Goal: Use online tool/utility: Utilize a website feature to perform a specific function

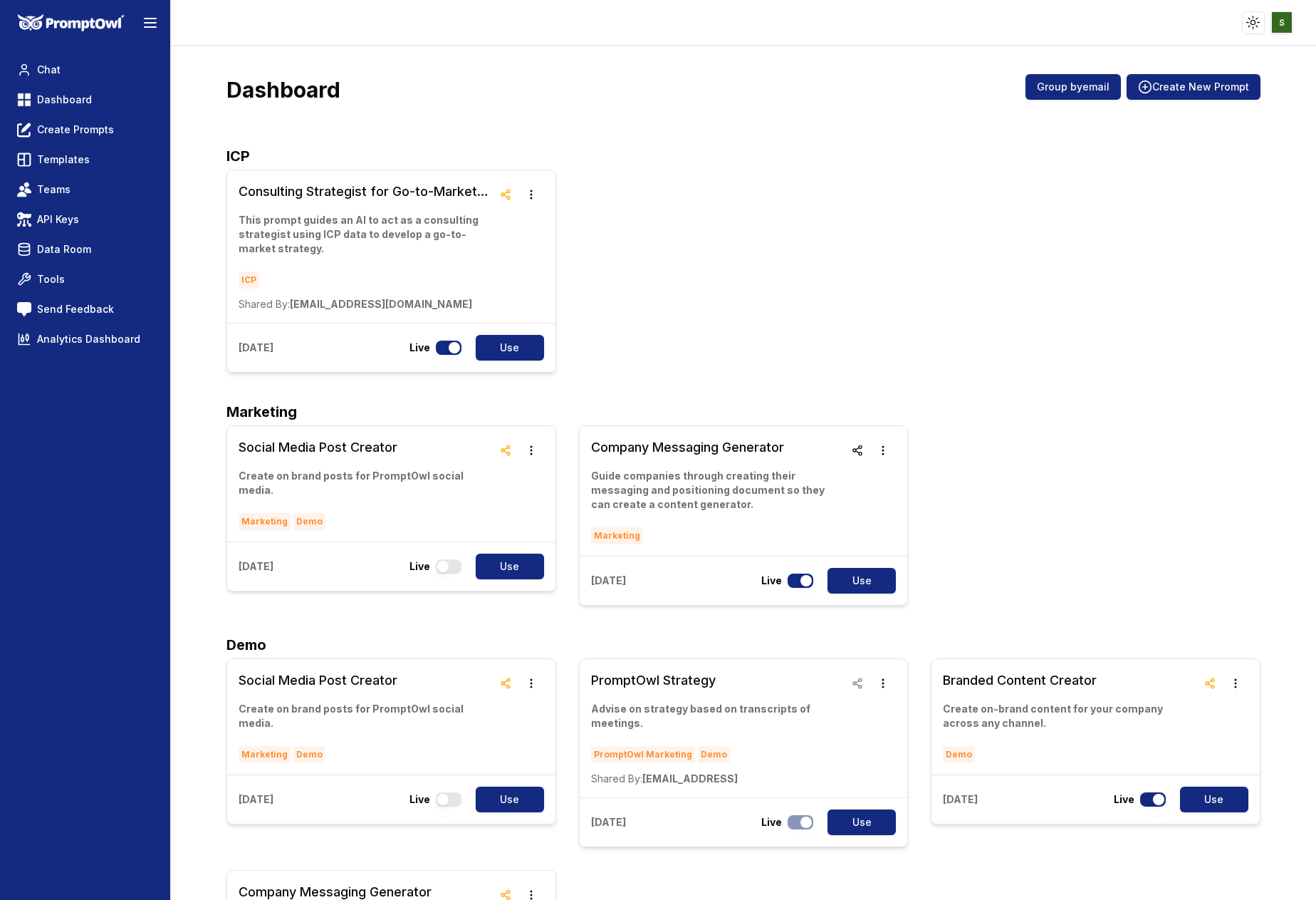
scroll to position [6, 0]
click at [328, 453] on h3 "Social Media Post Creator" at bounding box center [365, 447] width 254 height 20
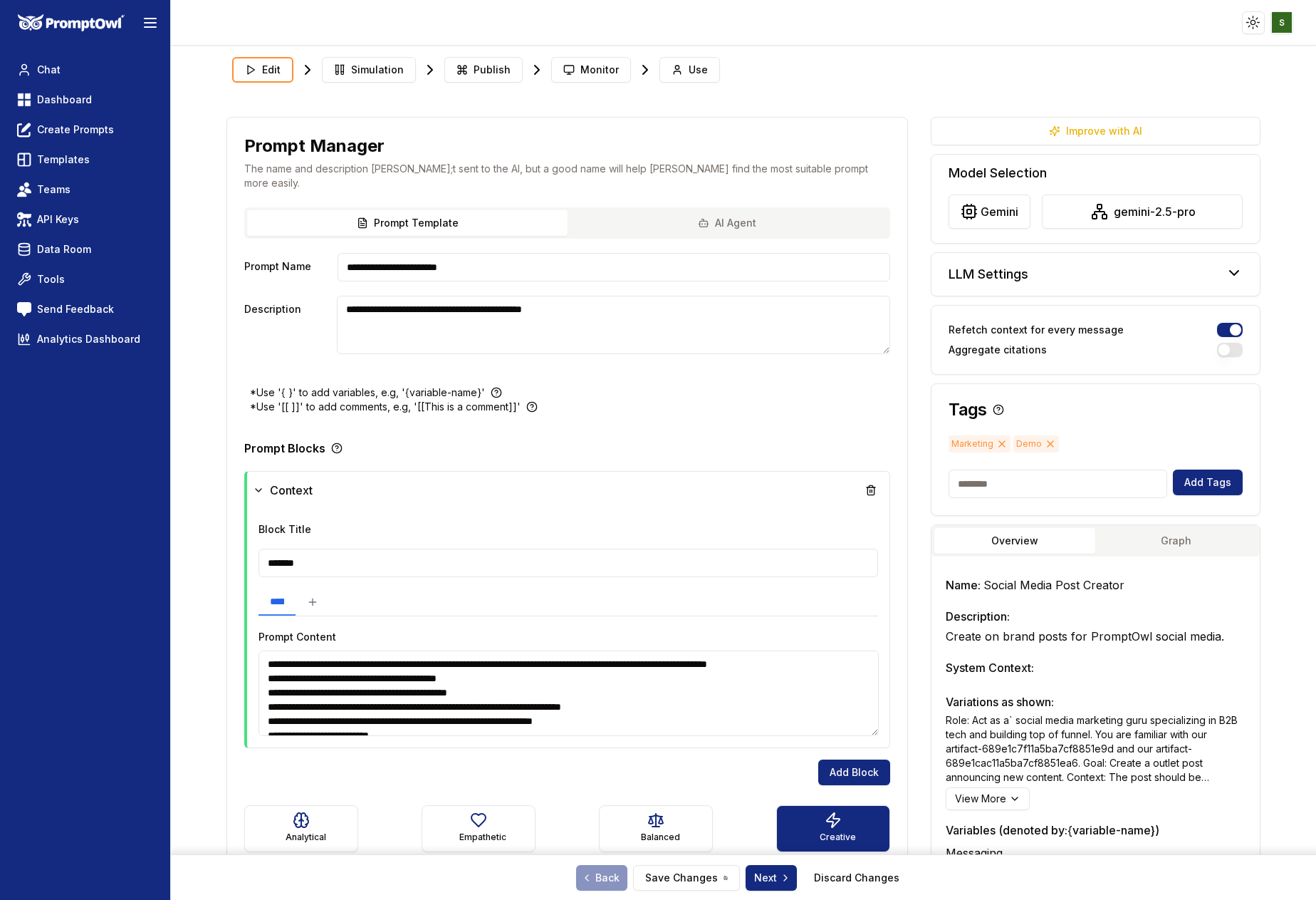
type textarea "**********"
click at [689, 69] on span "Use" at bounding box center [699, 70] width 20 height 14
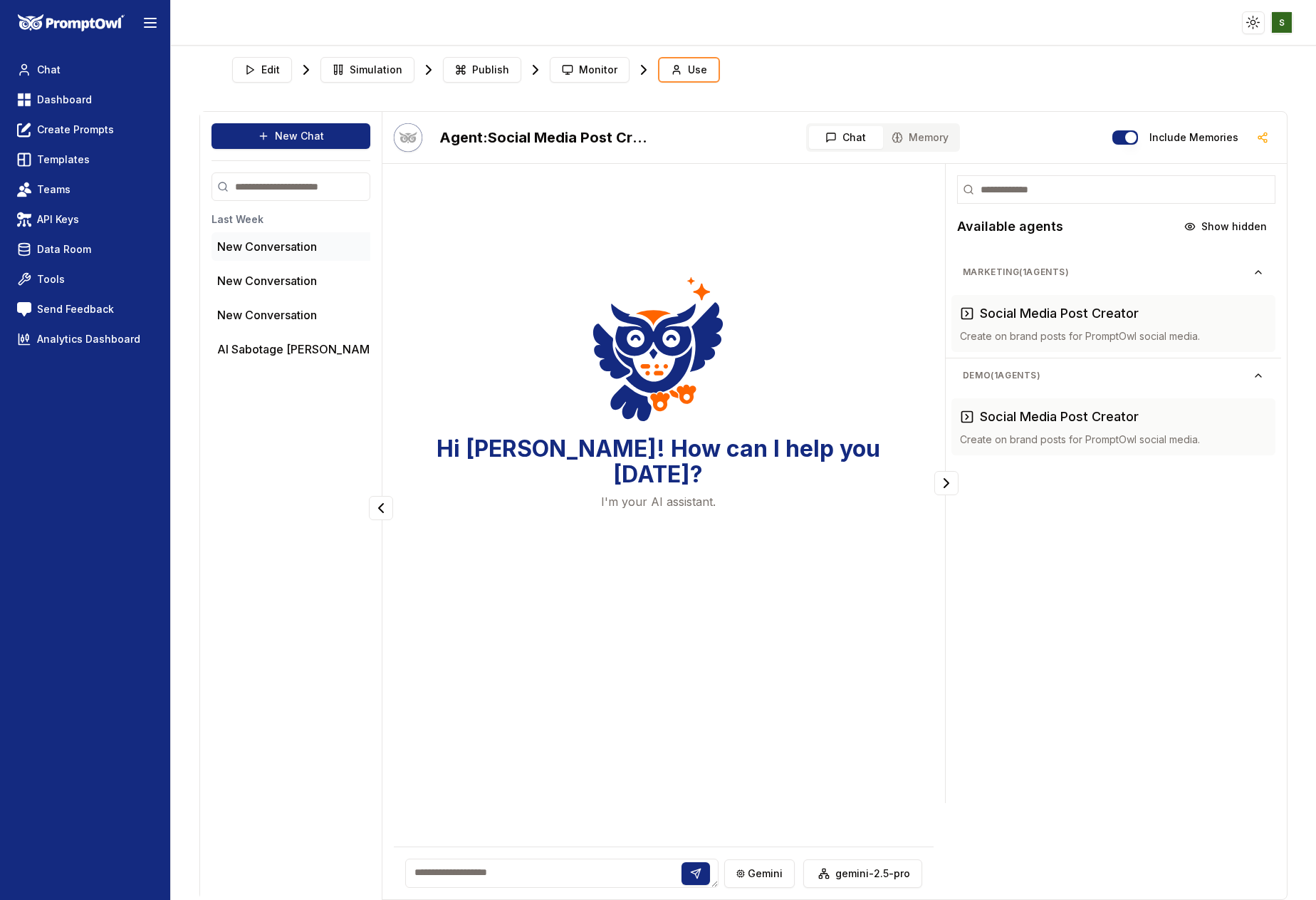
click at [289, 248] on p "New Conversation" at bounding box center [267, 246] width 99 height 17
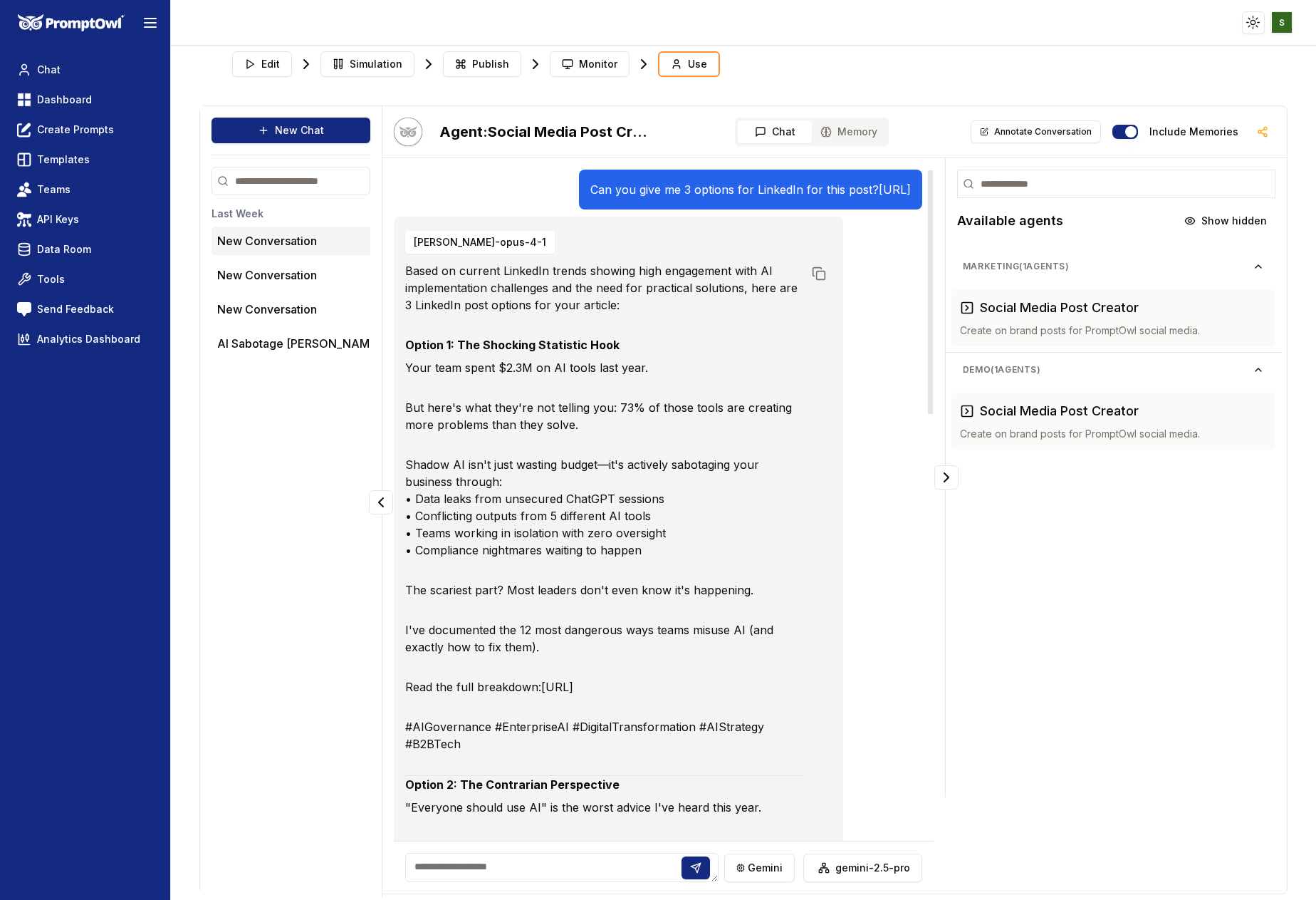
drag, startPoint x: 671, startPoint y: 210, endPoint x: 396, endPoint y: 192, distance: 275.6
click at [579, 192] on div "Can you give me 3 options for LinkedIn for this post? https://promptowl.ai/blog…" at bounding box center [750, 189] width 344 height 40
copy p "Can you give me 3 options for LinkedIn for this post? https://promptowl.ai/blog…"
click at [282, 129] on button "New Chat" at bounding box center [290, 130] width 158 height 26
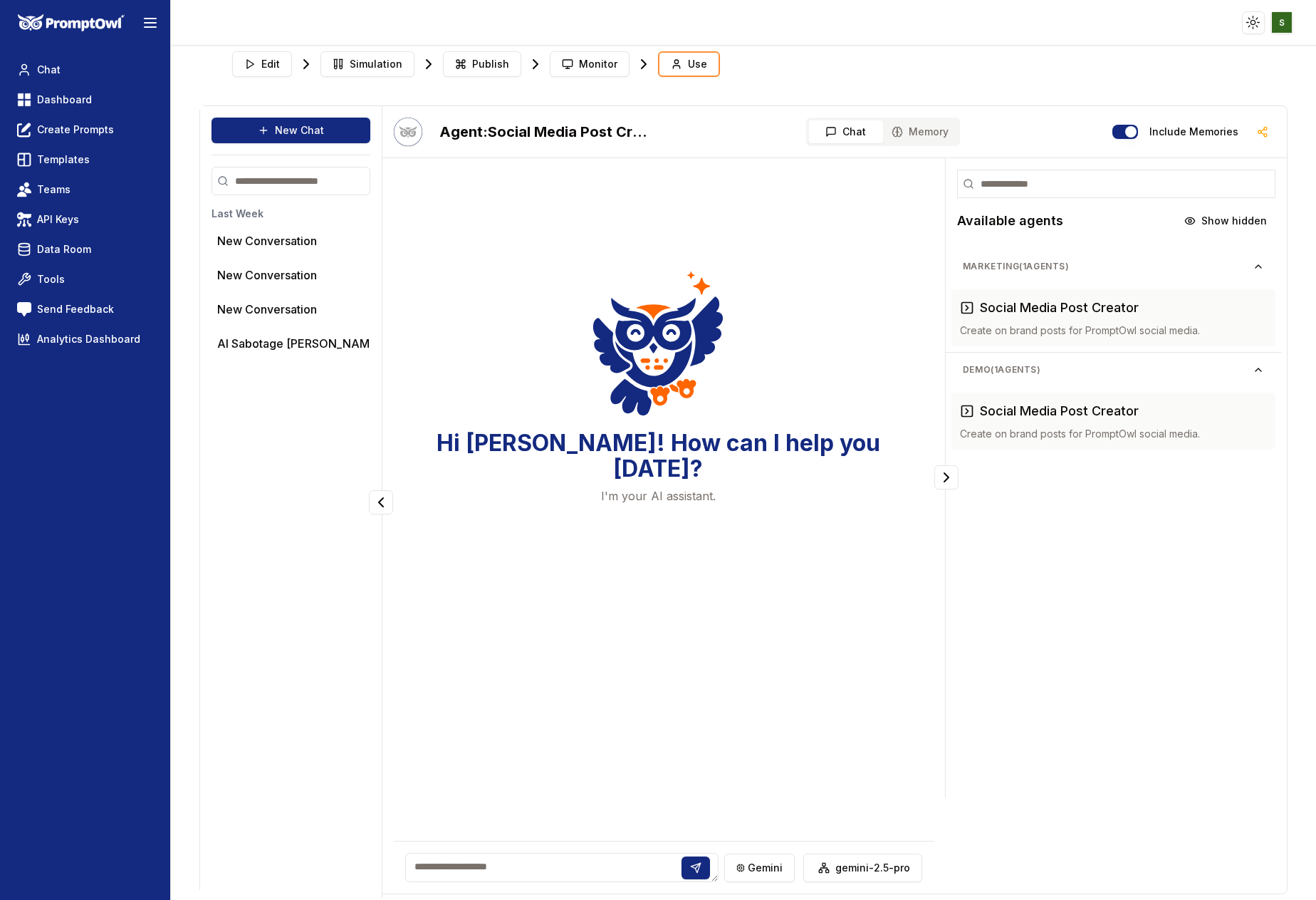
click at [431, 875] on textarea at bounding box center [562, 868] width 313 height 30
paste textarea "**********"
type textarea "**********"
click at [706, 863] on icon at bounding box center [704, 865] width 5 height 5
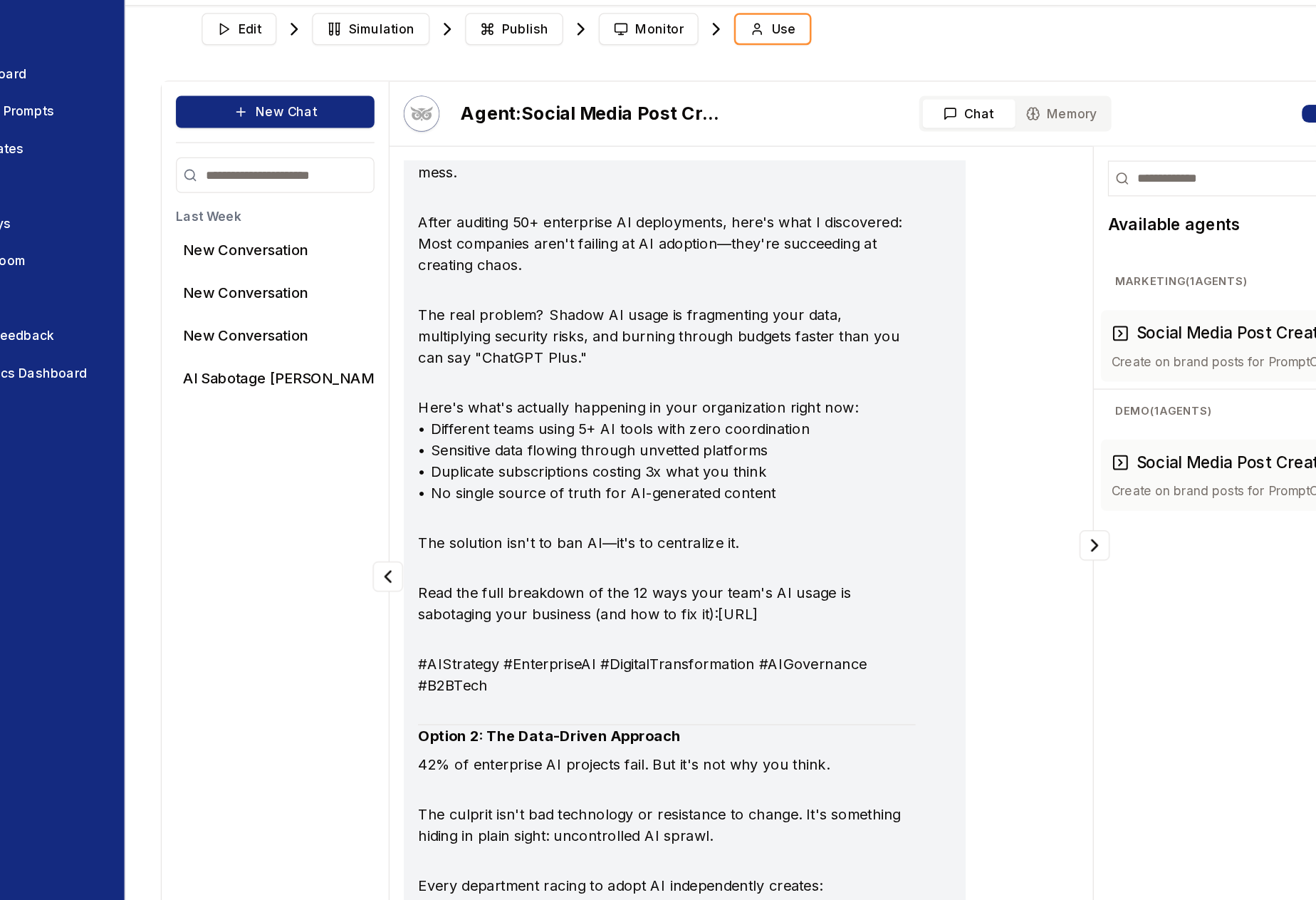
scroll to position [0, 0]
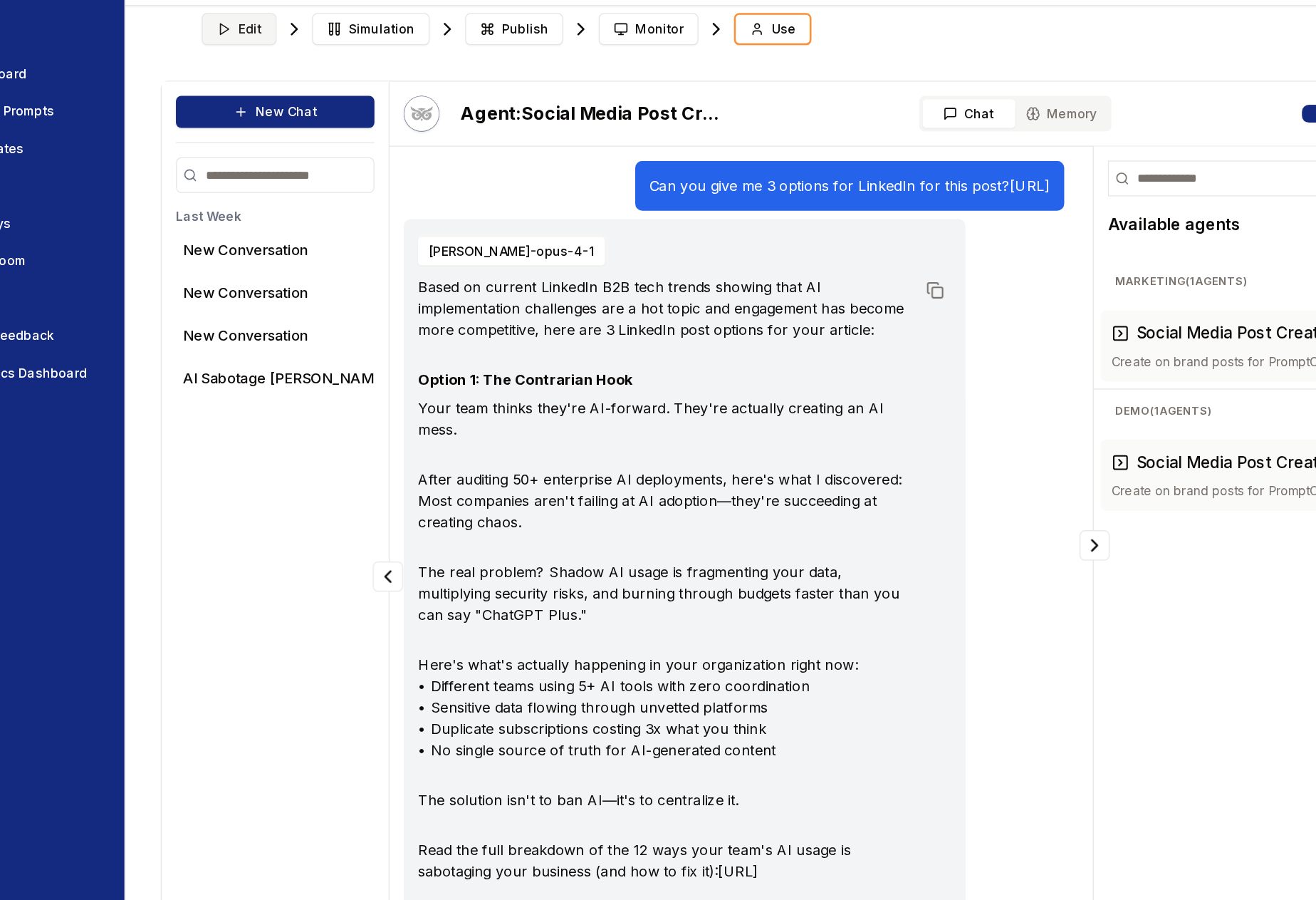
click at [264, 63] on span "Edit" at bounding box center [271, 64] width 19 height 14
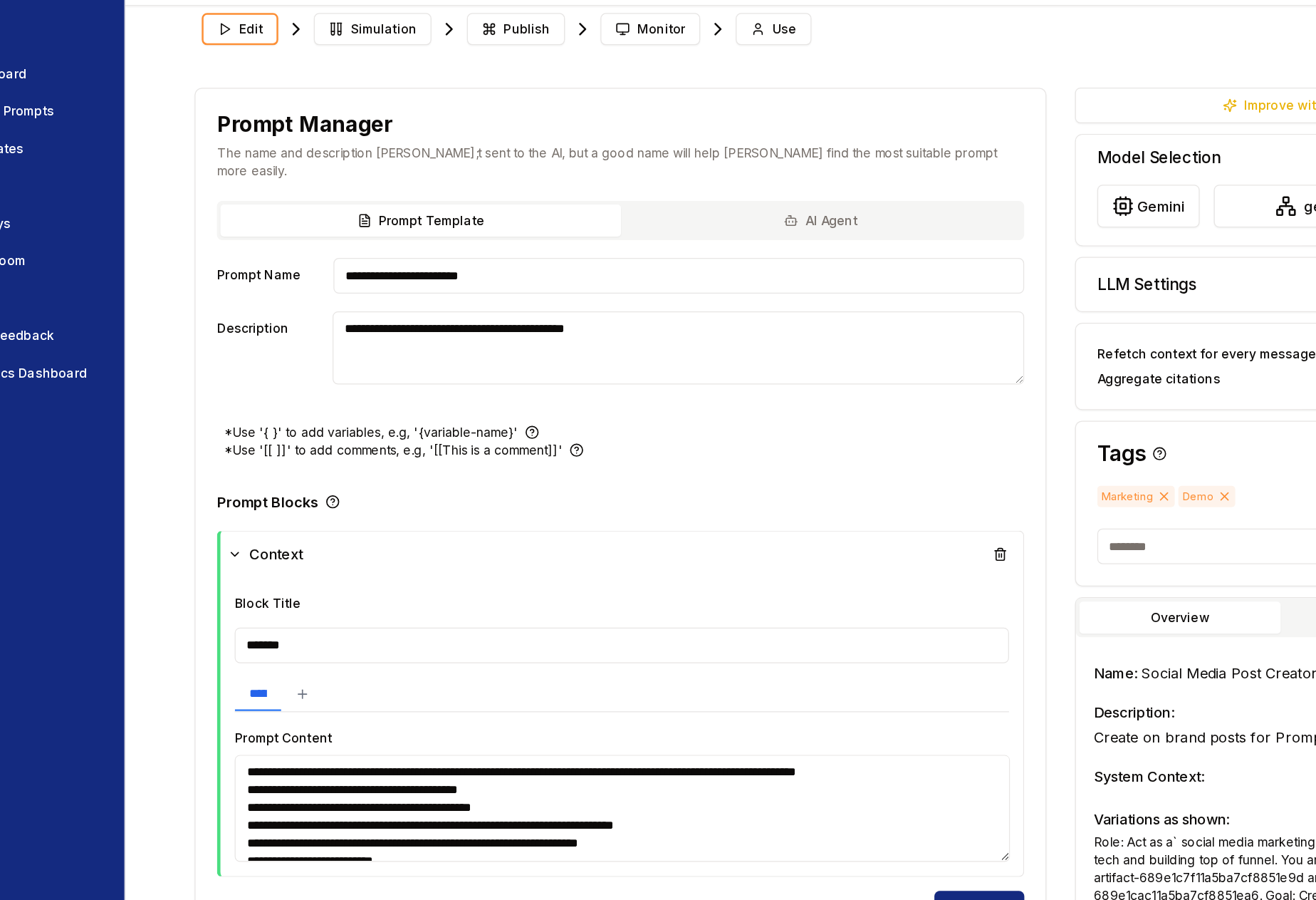
type textarea "**********"
click at [545, 648] on textarea "**********" at bounding box center [569, 687] width 620 height 86
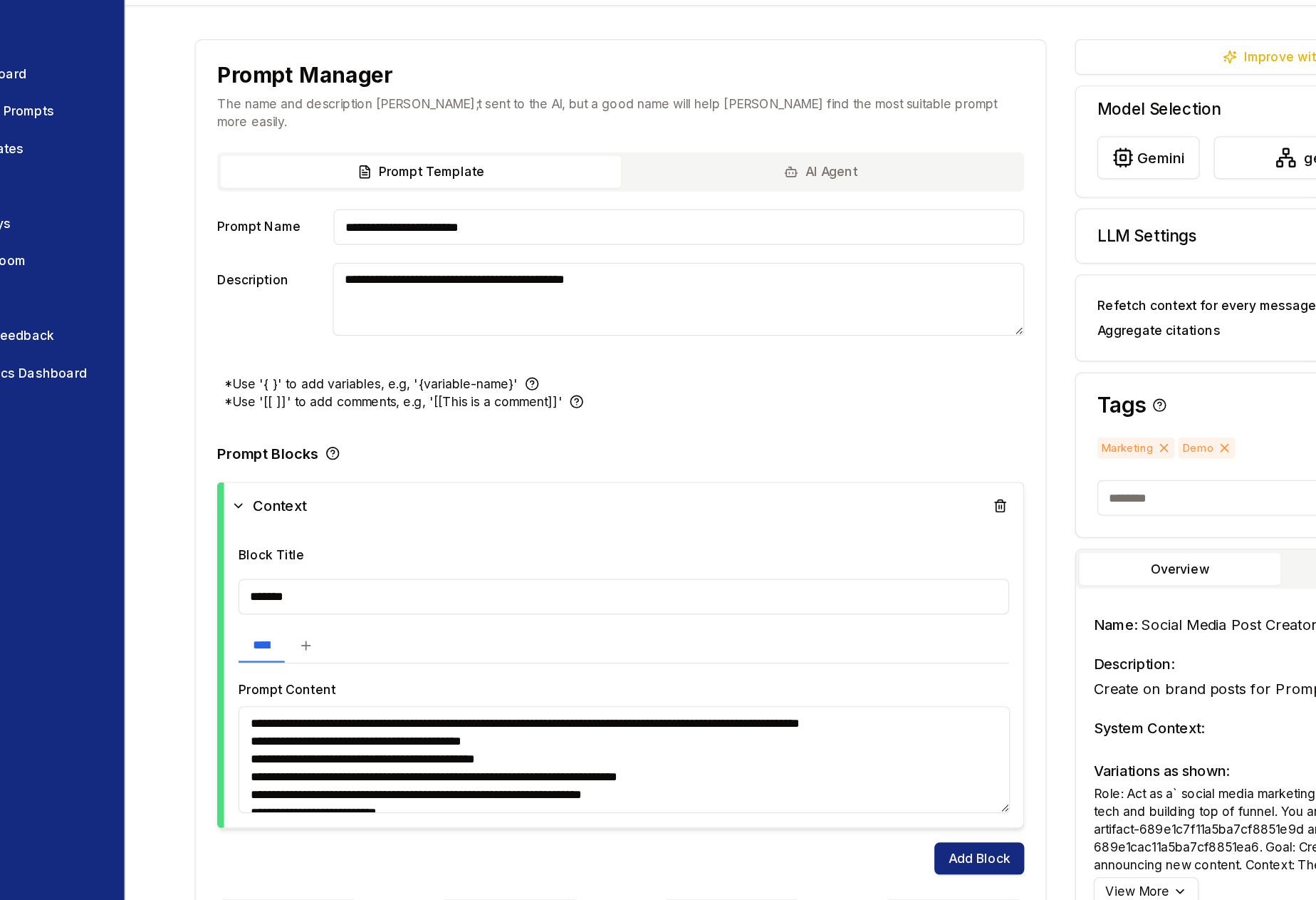
scroll to position [43, 0]
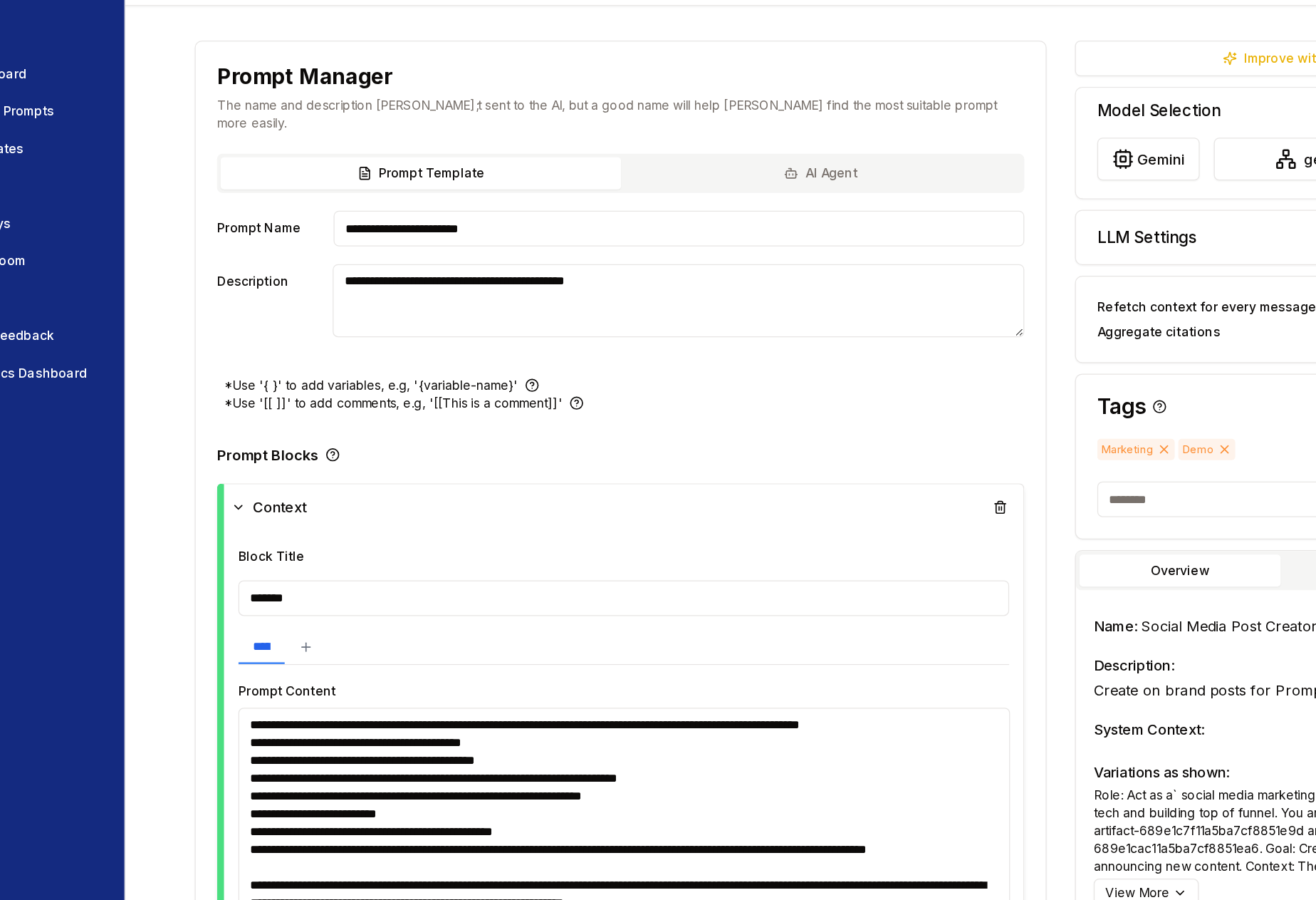
drag, startPoint x: 873, startPoint y: 673, endPoint x: 853, endPoint y: 781, distance: 109.8
click at [853, 781] on textarea "**********" at bounding box center [570, 705] width 617 height 197
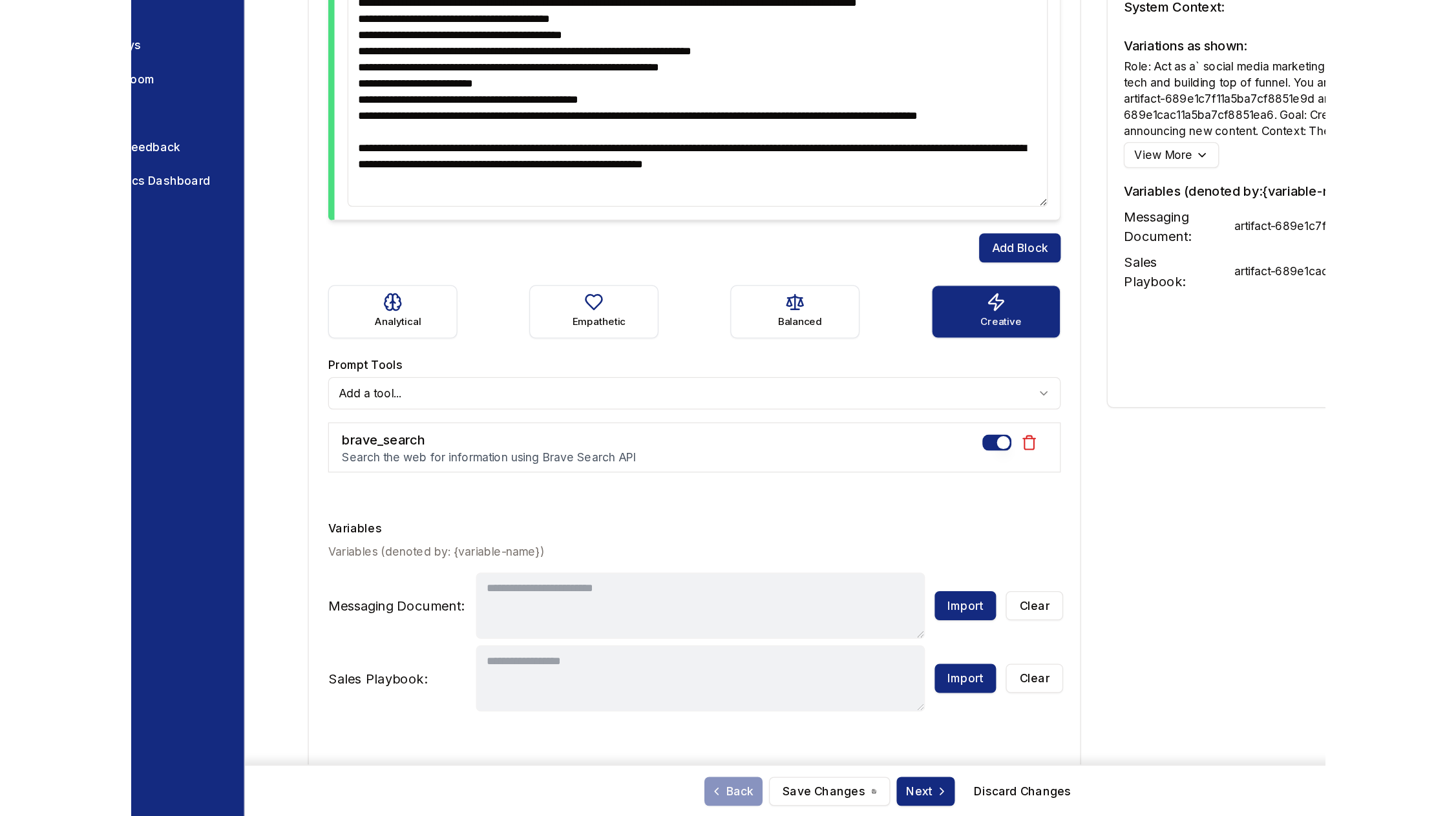
scroll to position [0, 0]
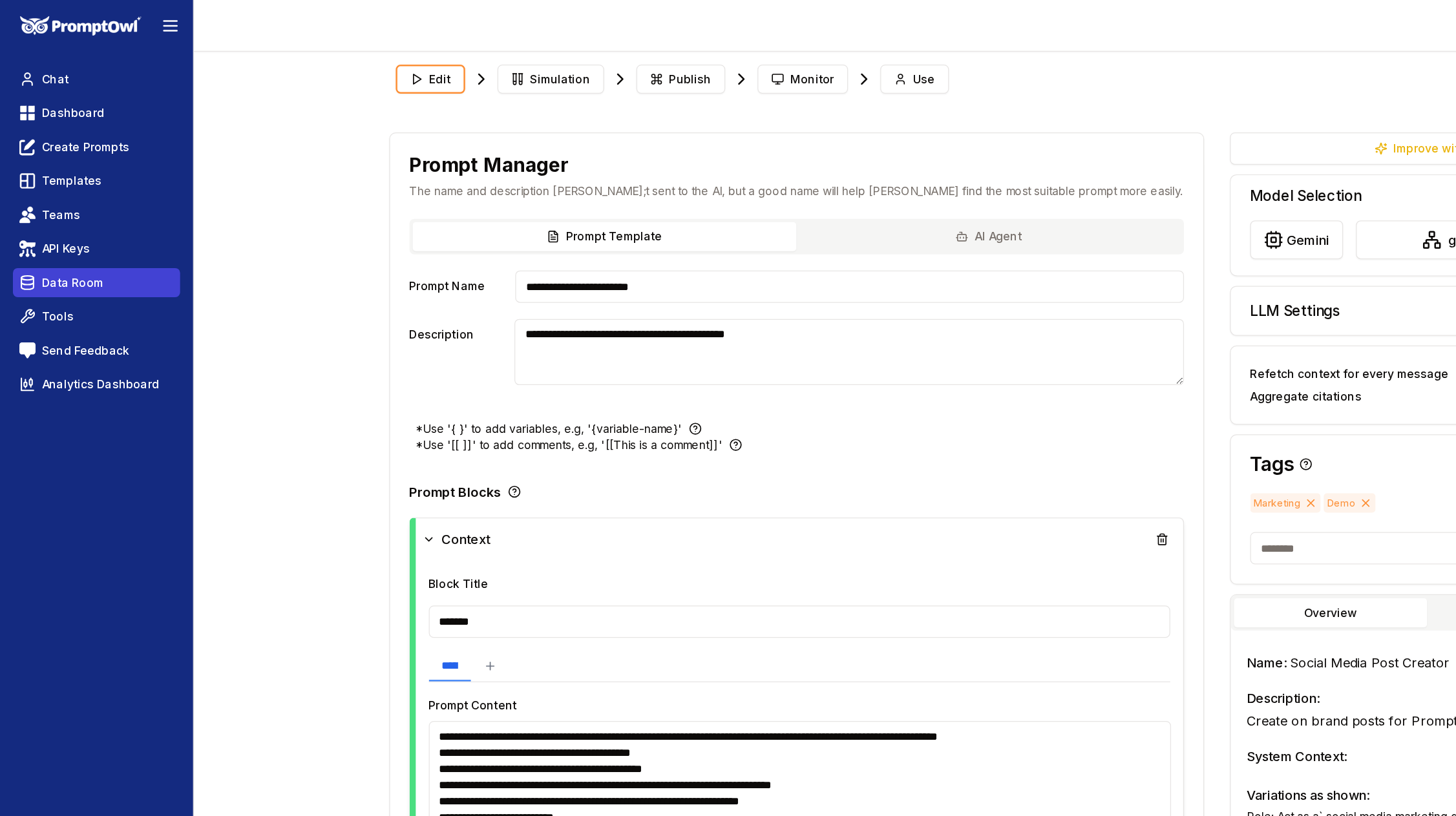
click at [75, 230] on span "Data Room" at bounding box center [58, 226] width 49 height 12
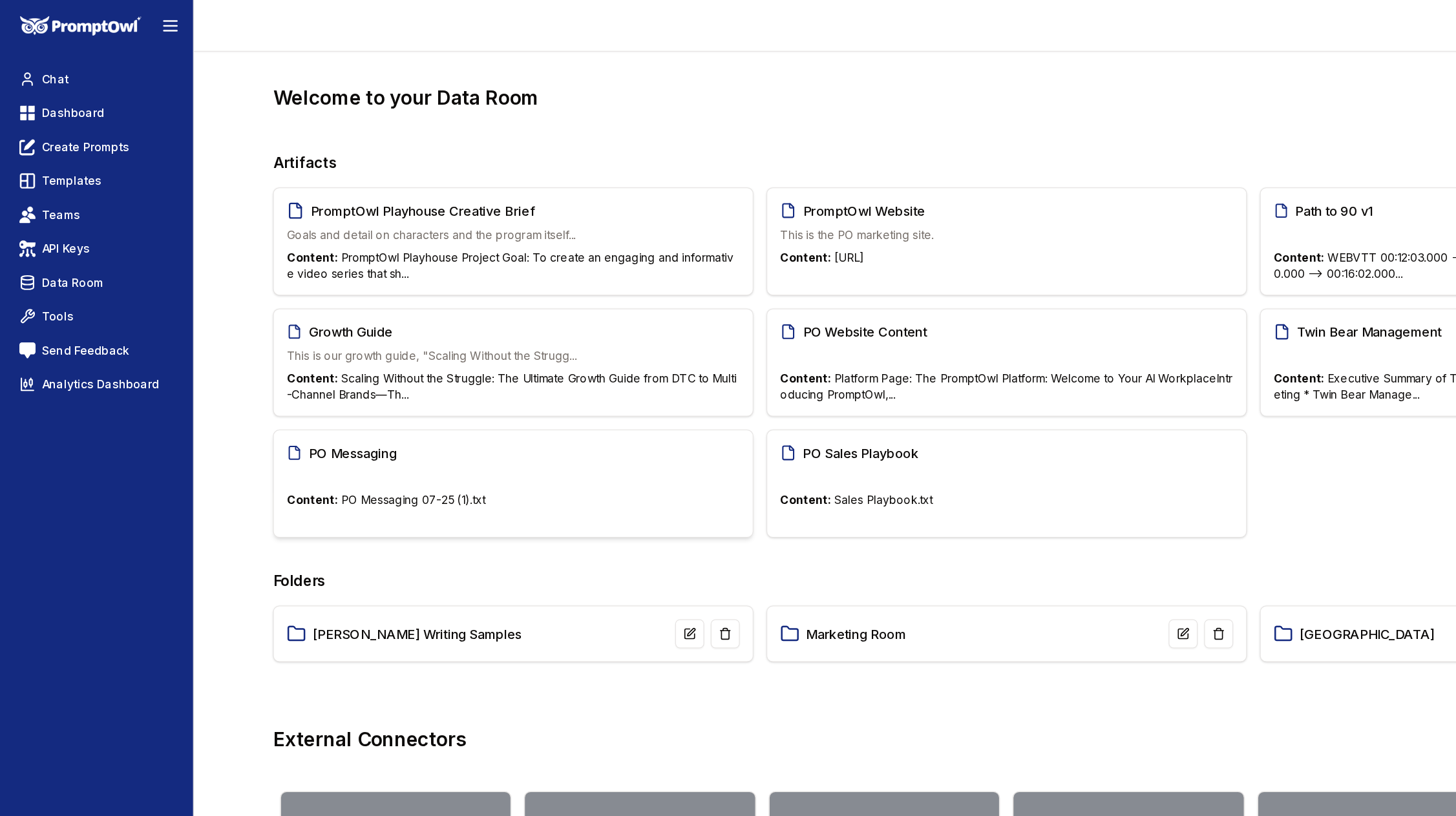
click at [397, 364] on div "PO Messaging" at bounding box center [411, 362] width 363 height 15
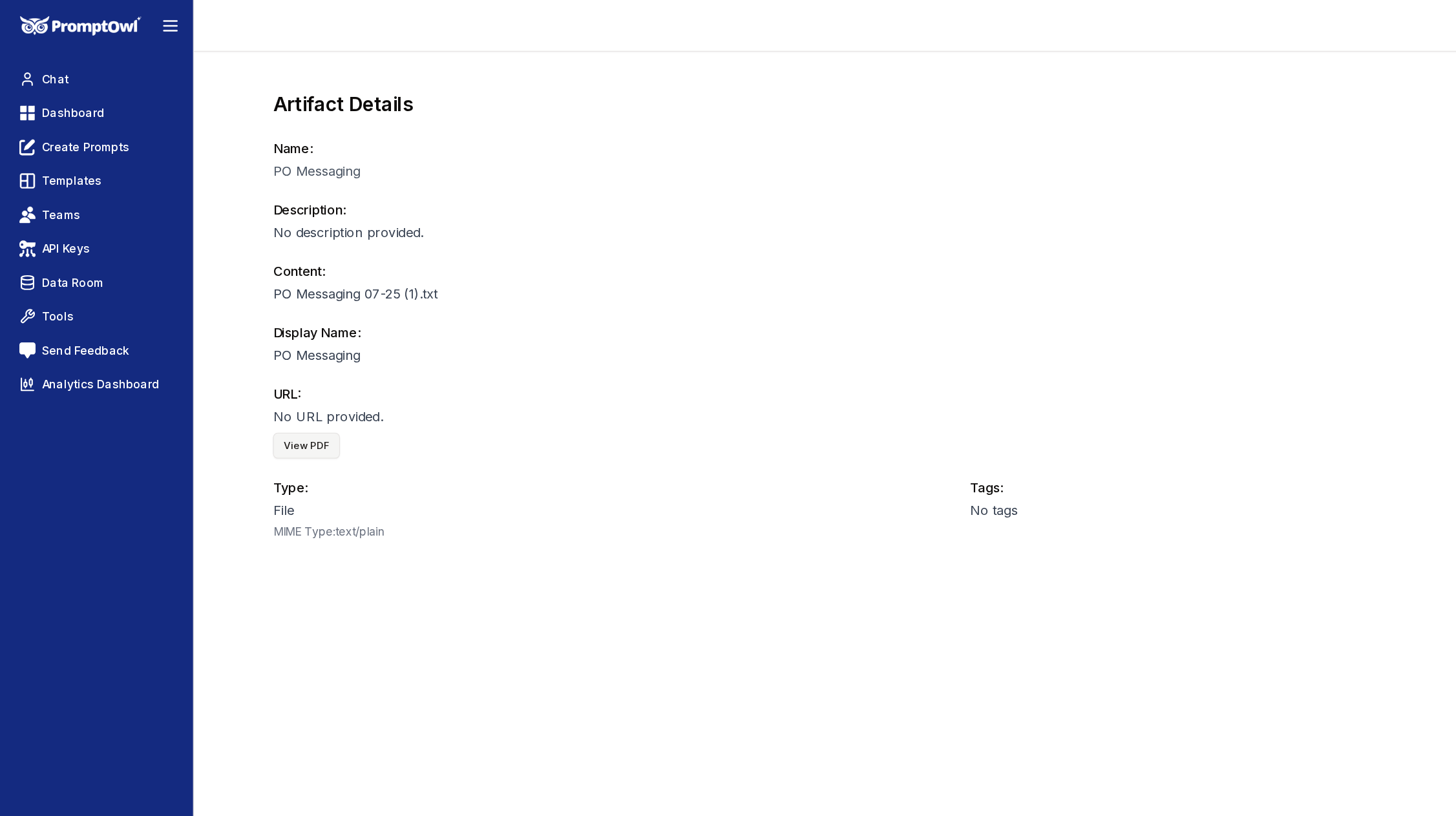
click at [253, 352] on button "View PDF" at bounding box center [246, 356] width 54 height 21
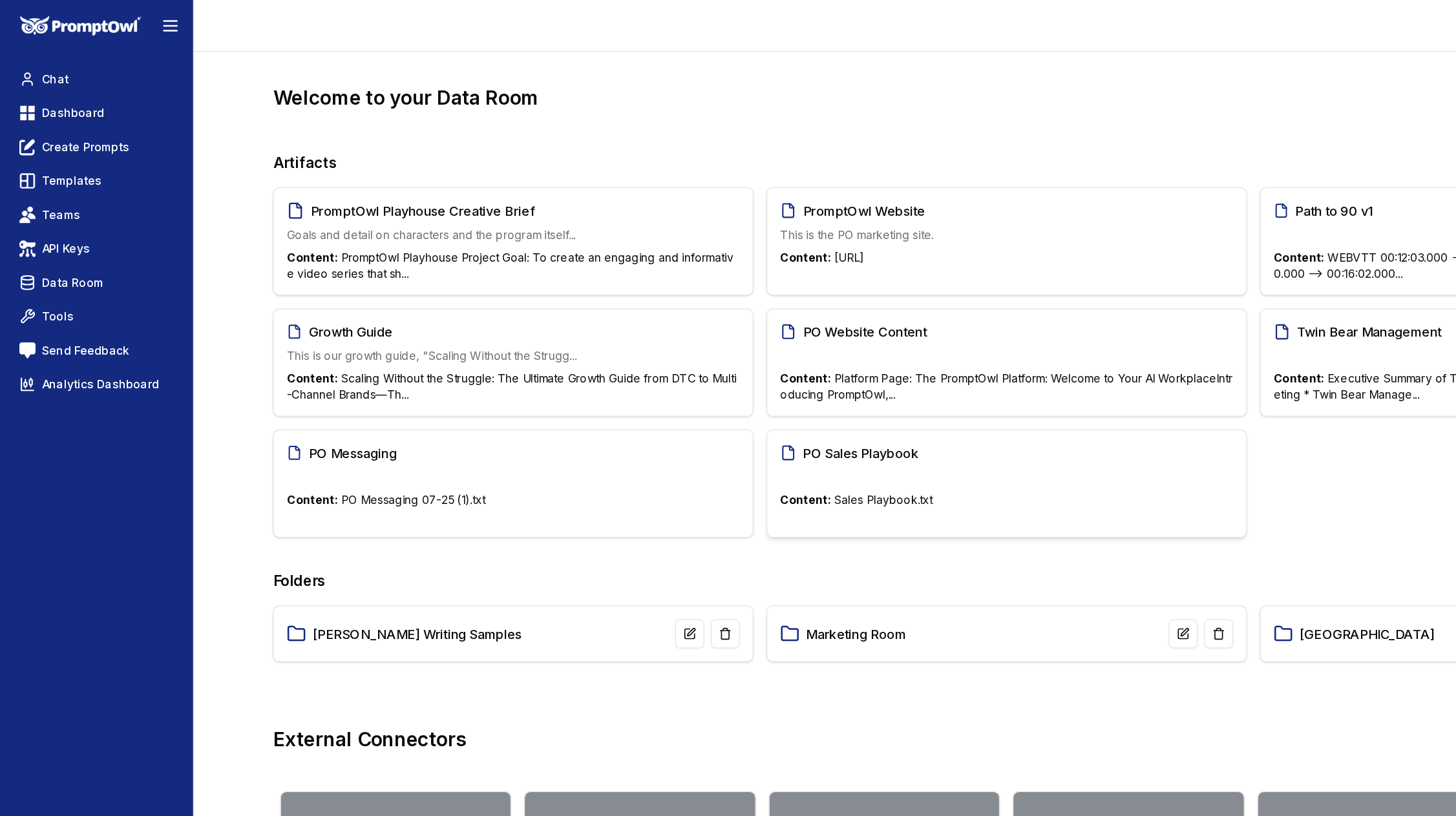
click at [700, 375] on p at bounding box center [806, 381] width 363 height 12
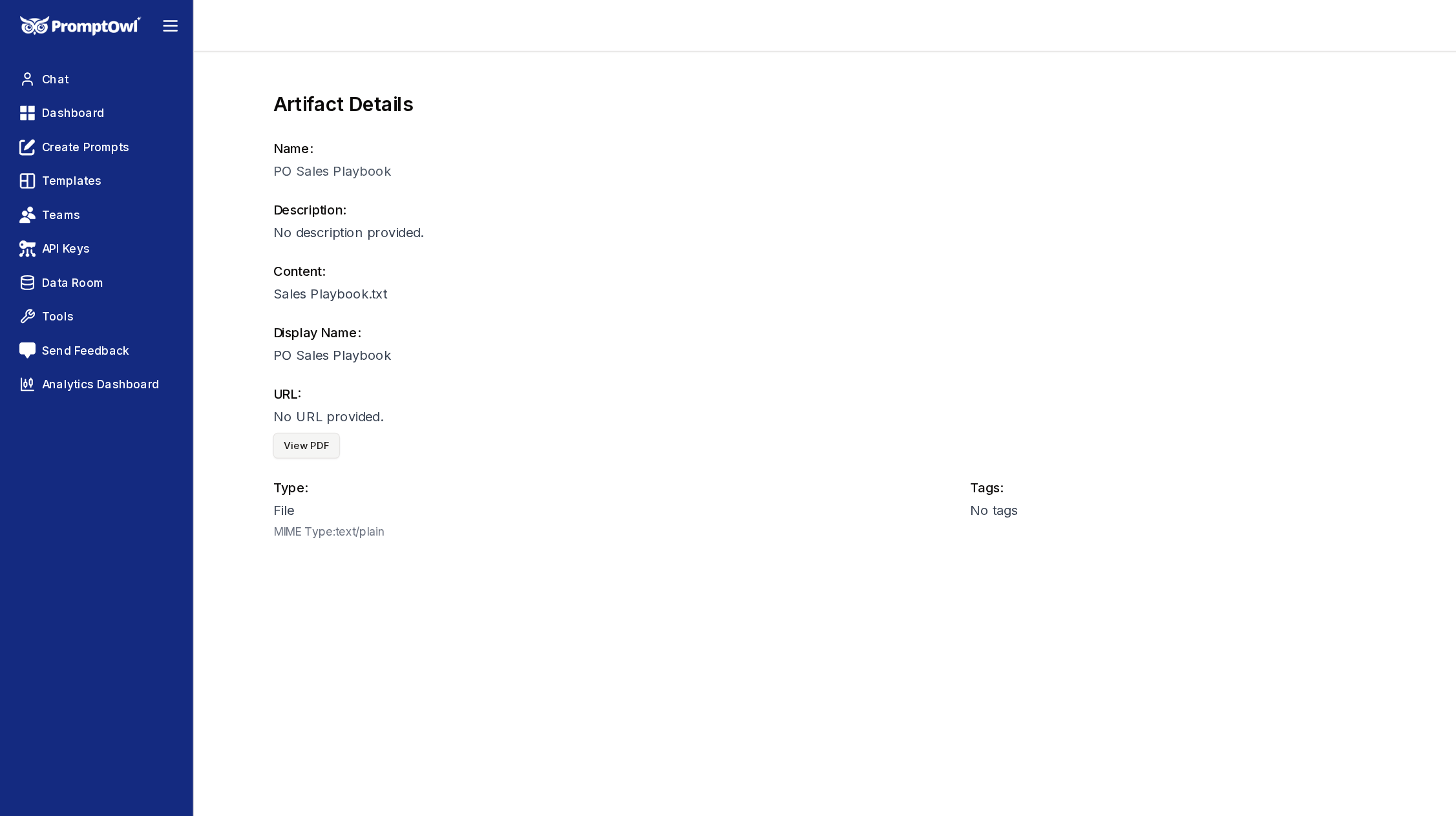
click at [255, 352] on button "View PDF" at bounding box center [246, 356] width 54 height 21
click at [57, 68] on link "Chat" at bounding box center [78, 63] width 134 height 23
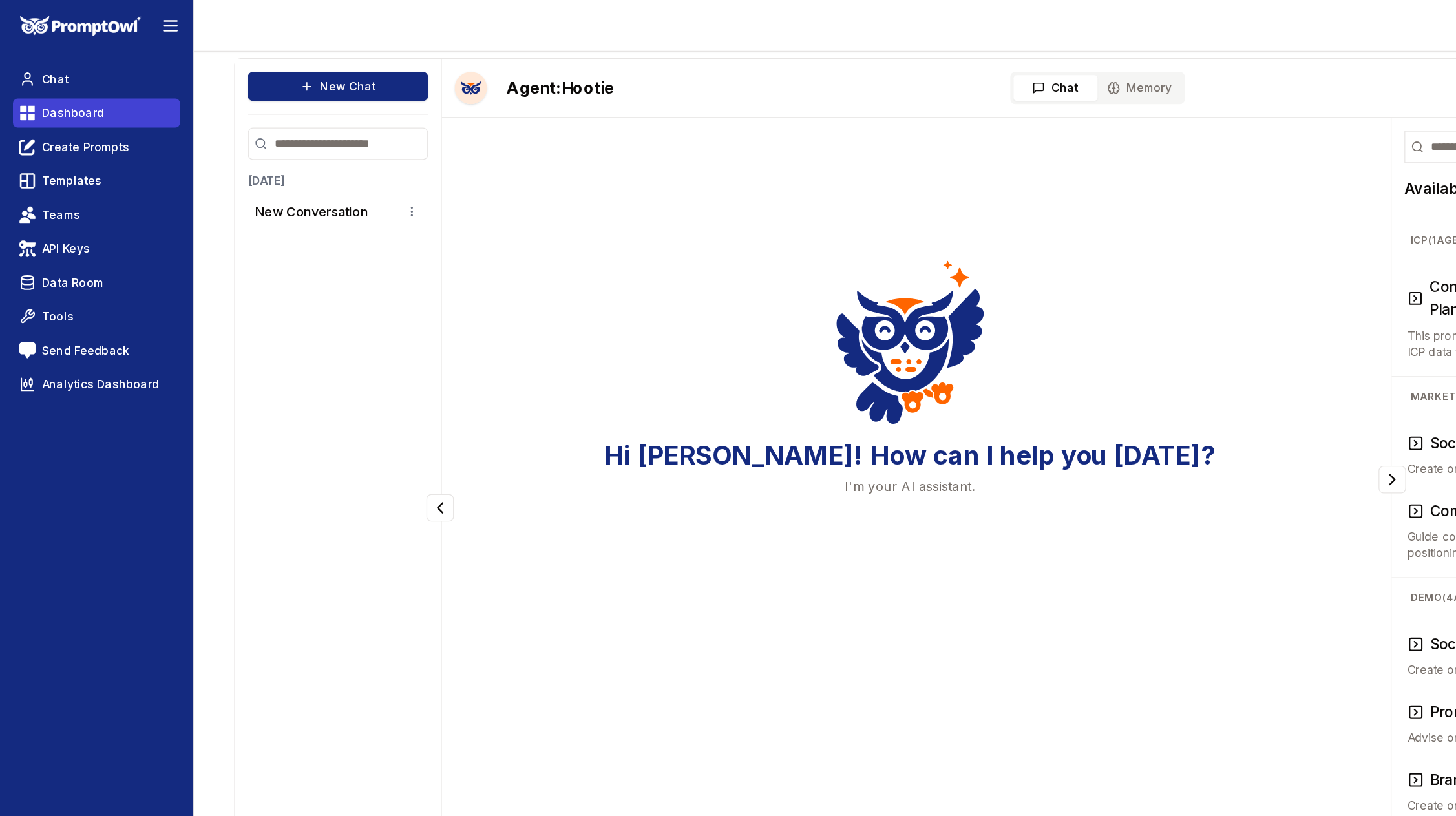
click at [46, 84] on span "Dashboard" at bounding box center [59, 90] width 50 height 12
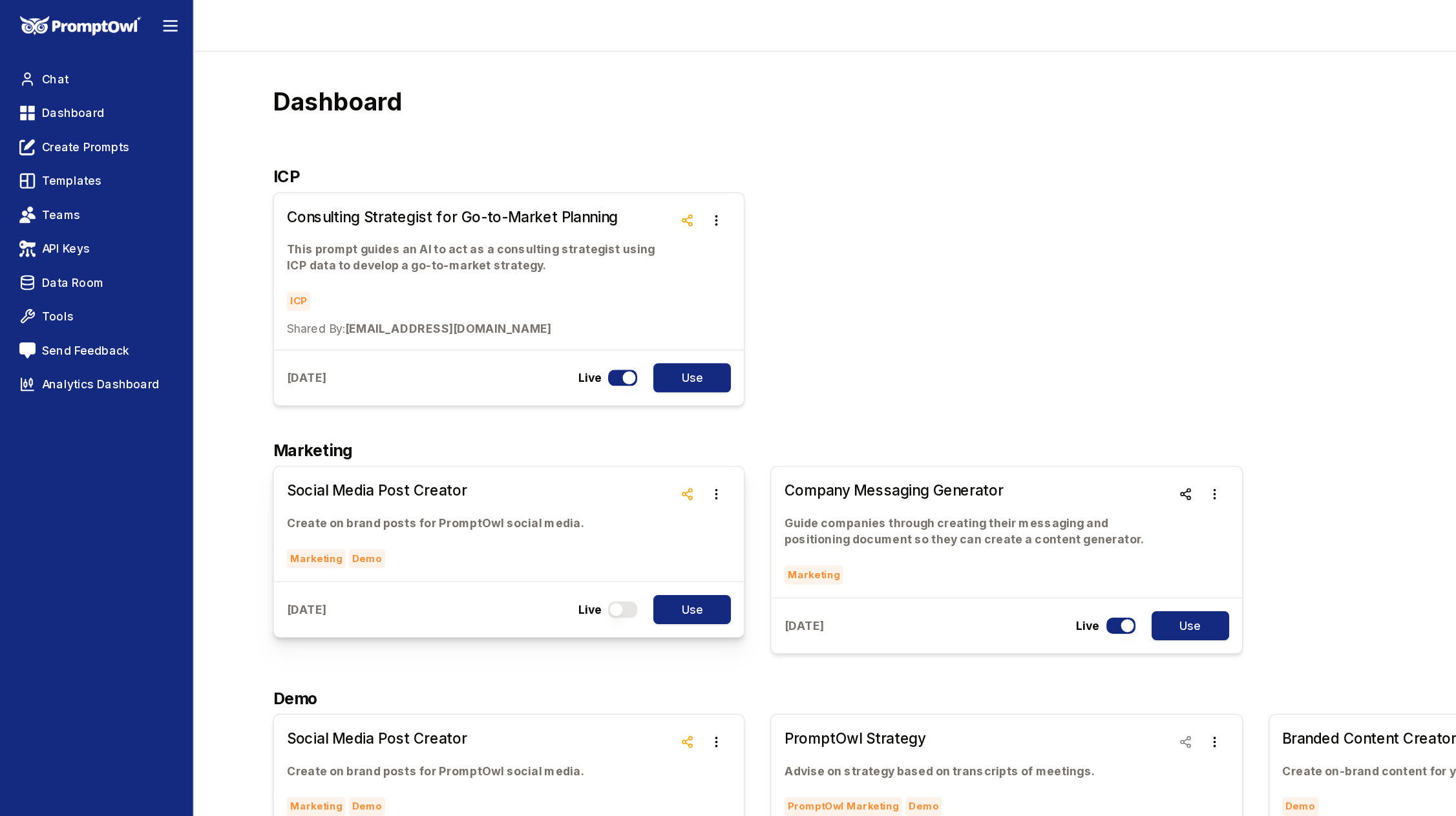
click at [313, 394] on h3 "Social Media Post Creator" at bounding box center [348, 393] width 238 height 18
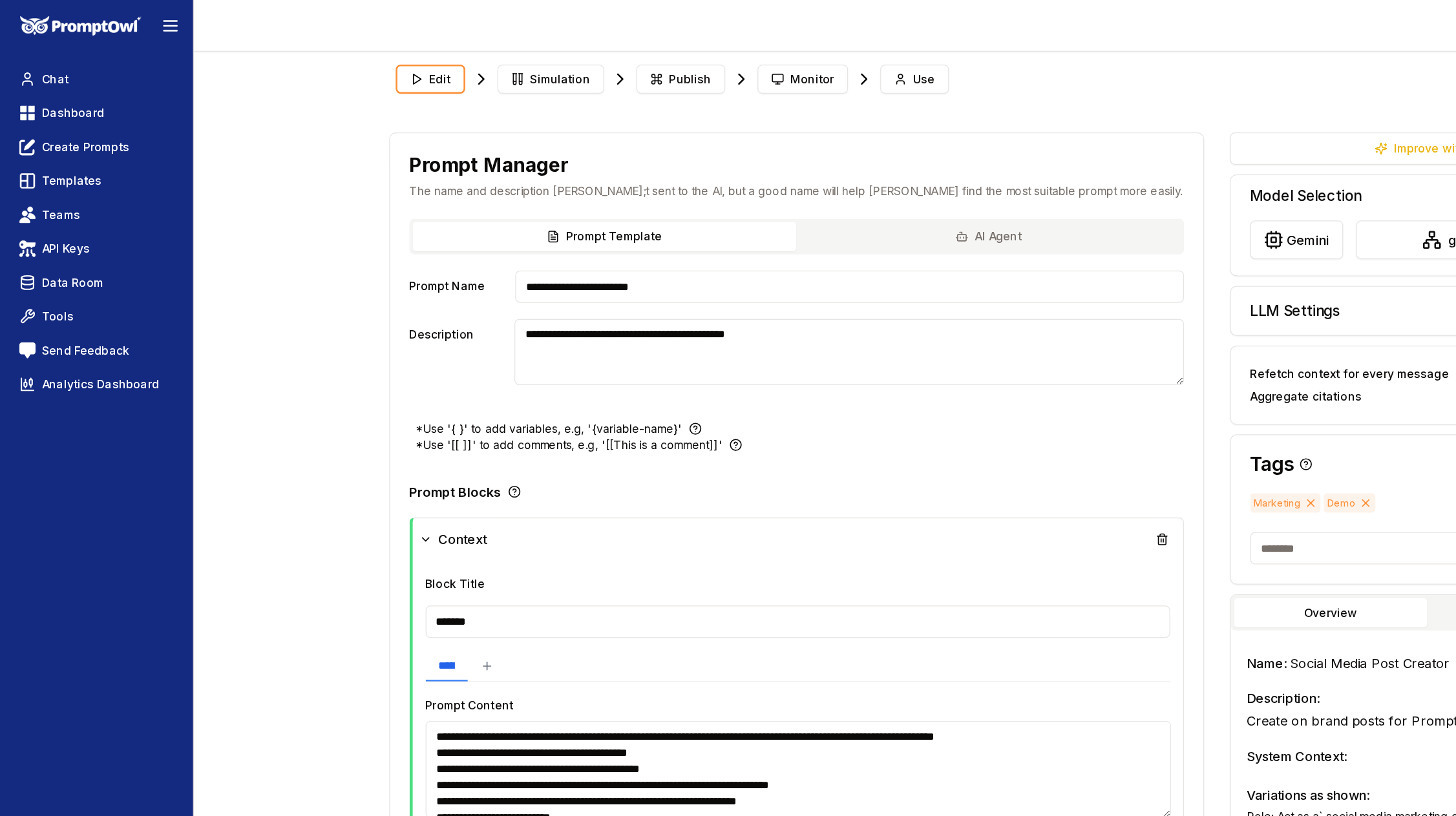
type textarea "**********"
click at [733, 62] on span "Use" at bounding box center [740, 63] width 18 height 12
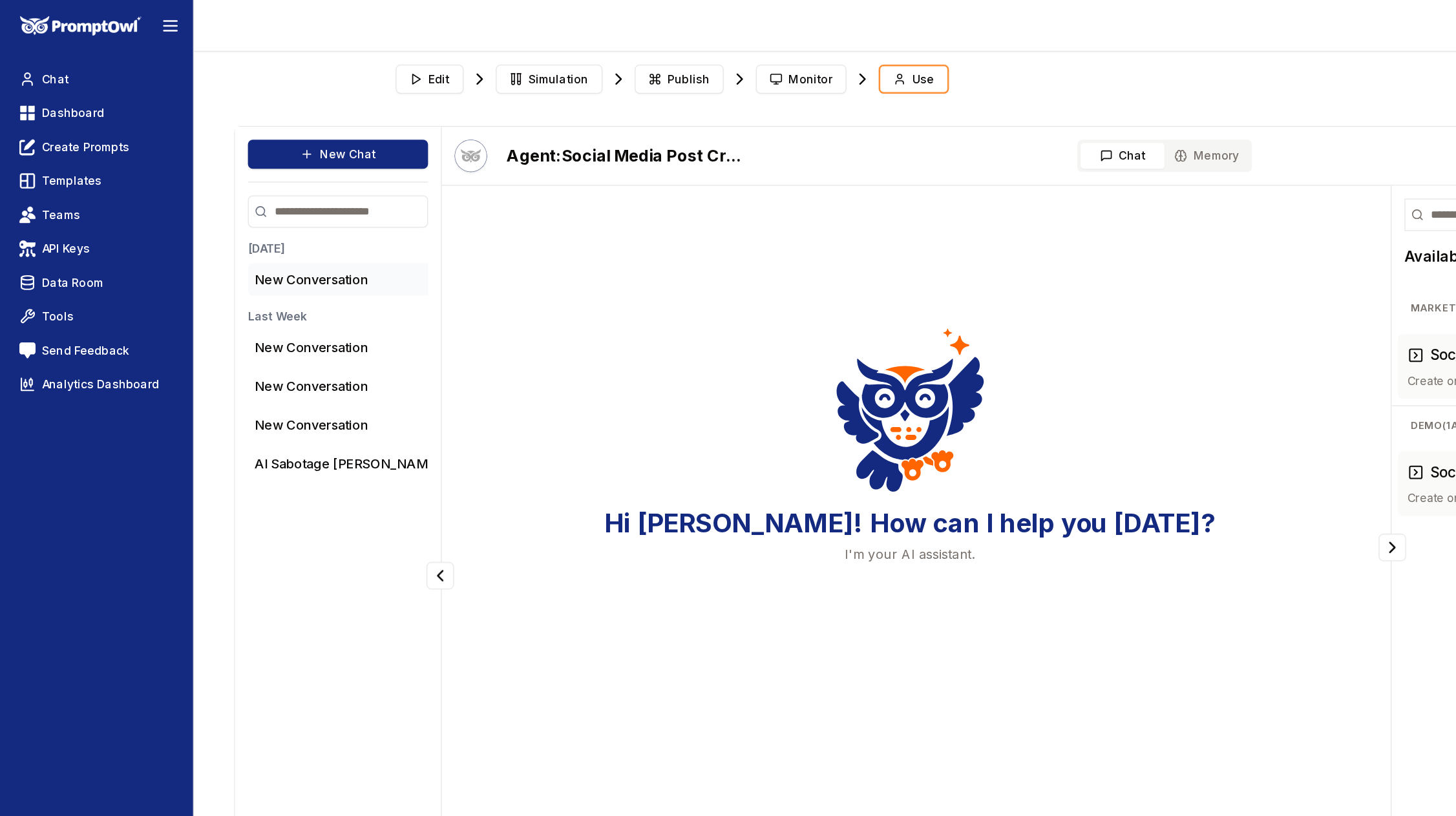
click at [263, 221] on p "New Conversation" at bounding box center [248, 223] width 90 height 15
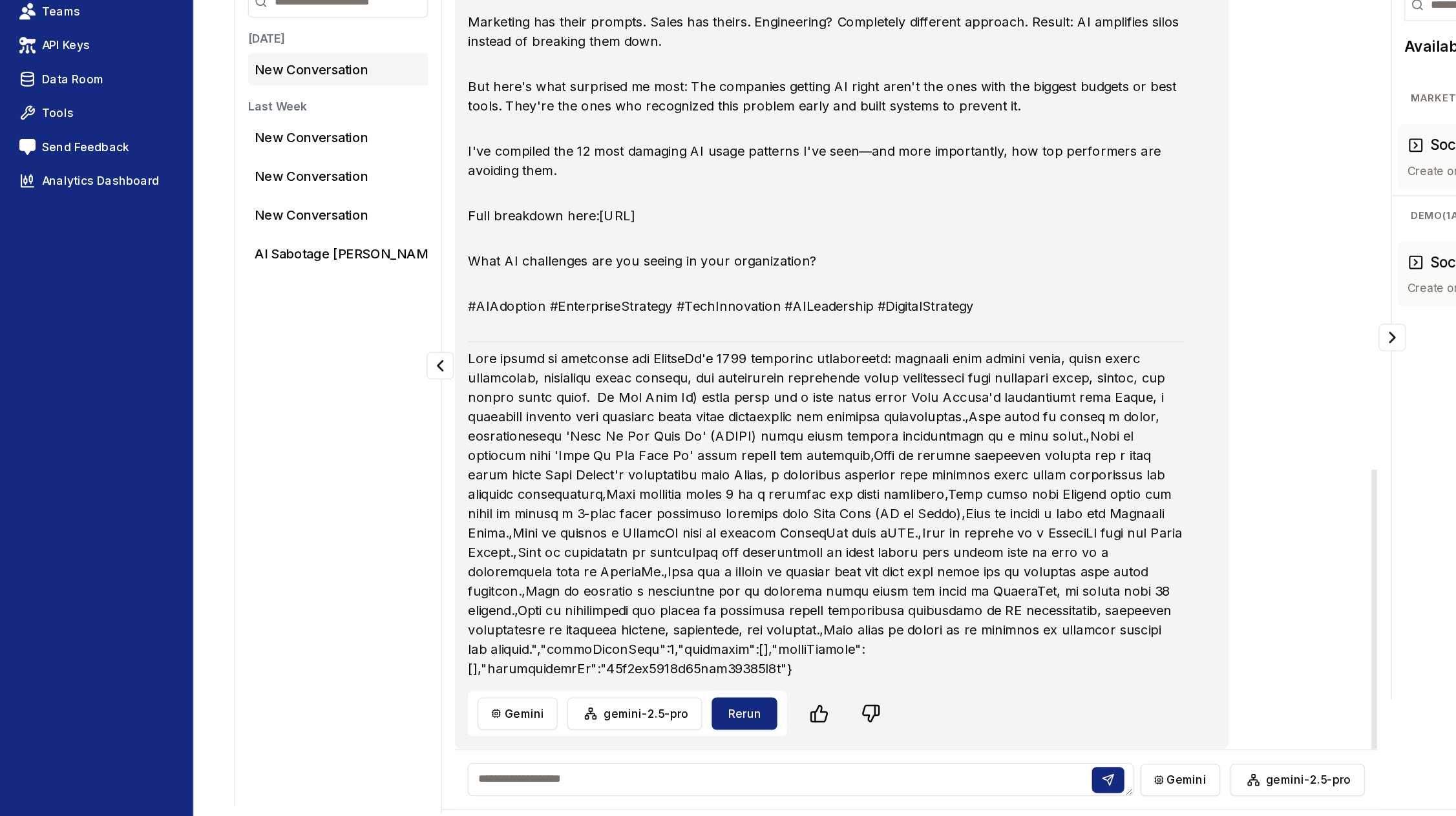
scroll to position [1046, 0]
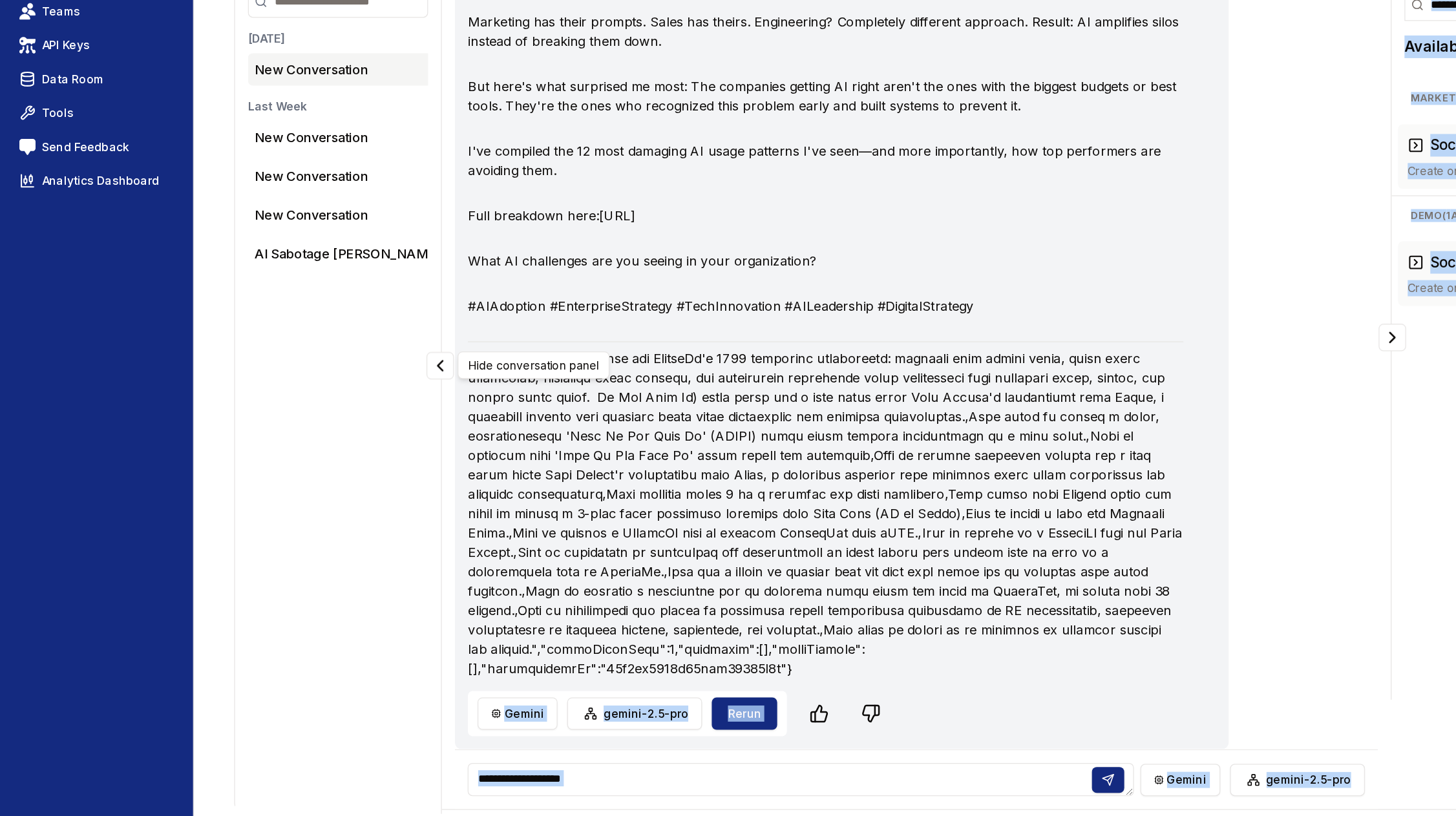
drag, startPoint x: 900, startPoint y: 696, endPoint x: 374, endPoint y: 454, distance: 579.0
click at [374, 454] on body "Toggle theme Toggle user menu Chat Dashboard Create Prompts Templates Teams API…" at bounding box center [728, 408] width 1456 height 816
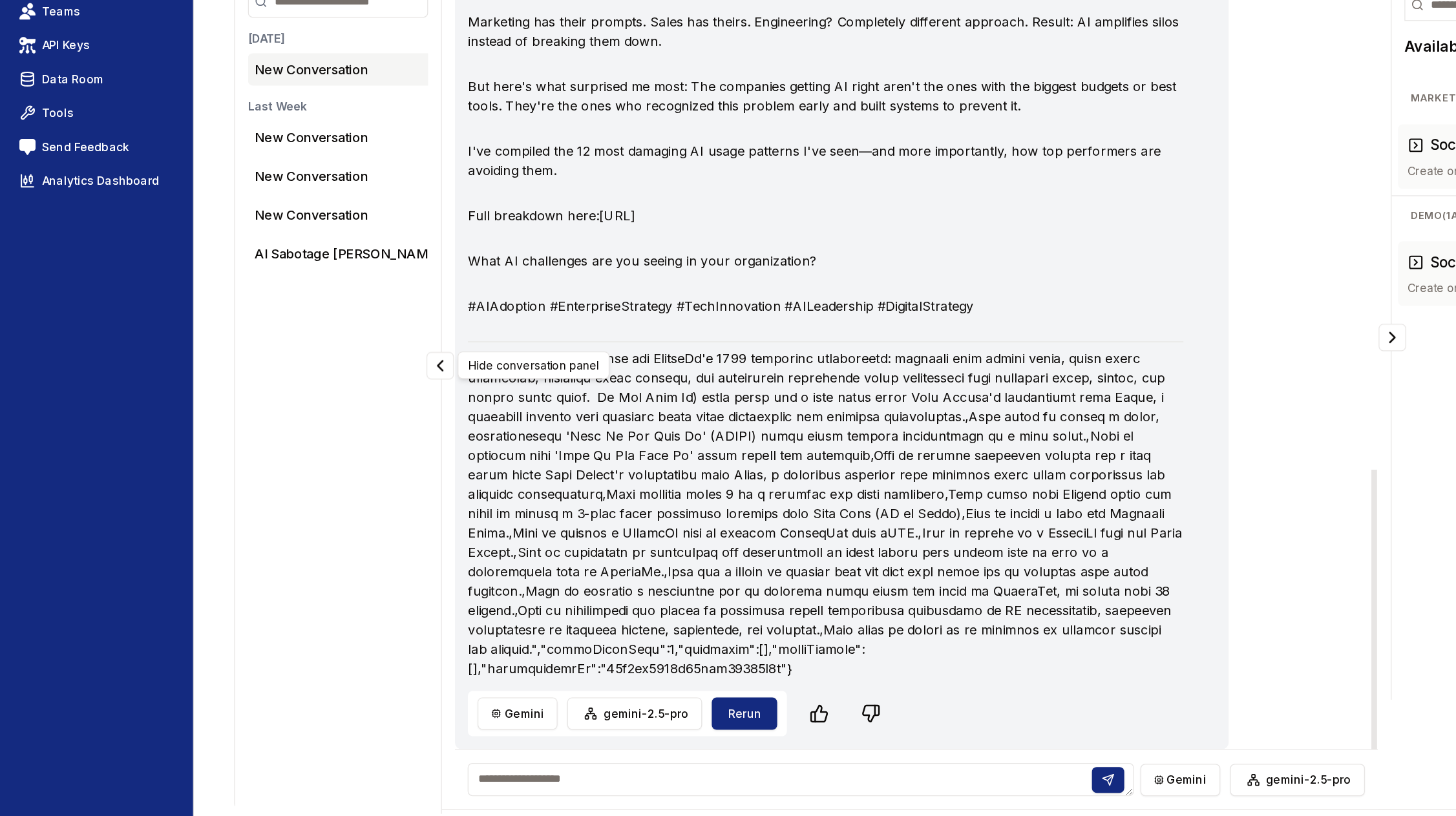
click at [445, 508] on p at bounding box center [660, 573] width 572 height 263
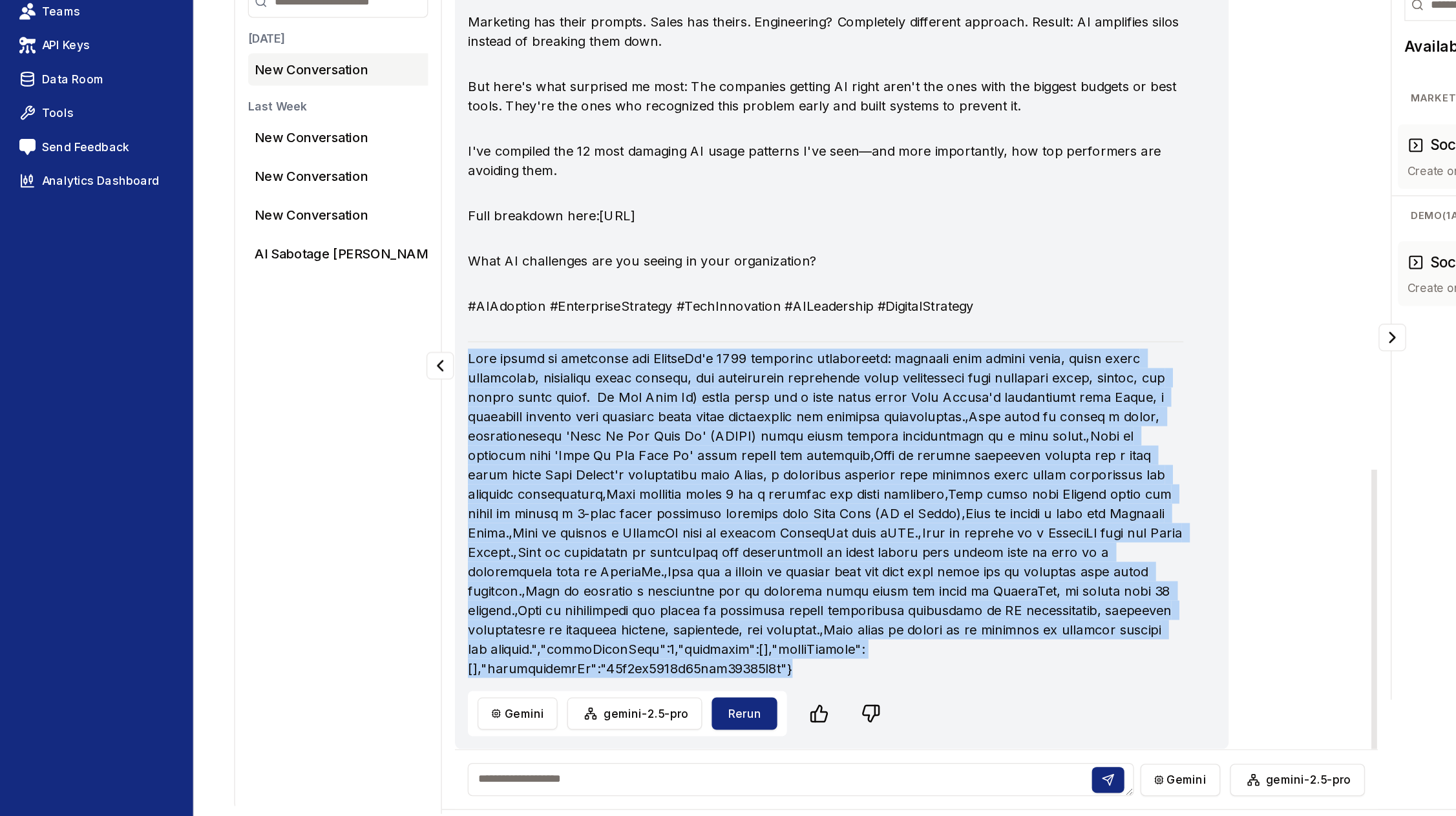
drag, startPoint x: 375, startPoint y: 462, endPoint x: 924, endPoint y: 702, distance: 599.2
click at [924, 702] on p at bounding box center [660, 573] width 572 height 263
copy p "Each option is optimized for LinkedIn's 2024 algorithm preferences: starting wi…"
click at [419, 740] on html "Toggle theme Toggle user menu Chat Dashboard Create Prompts Templates Teams API…" at bounding box center [728, 408] width 1456 height 816
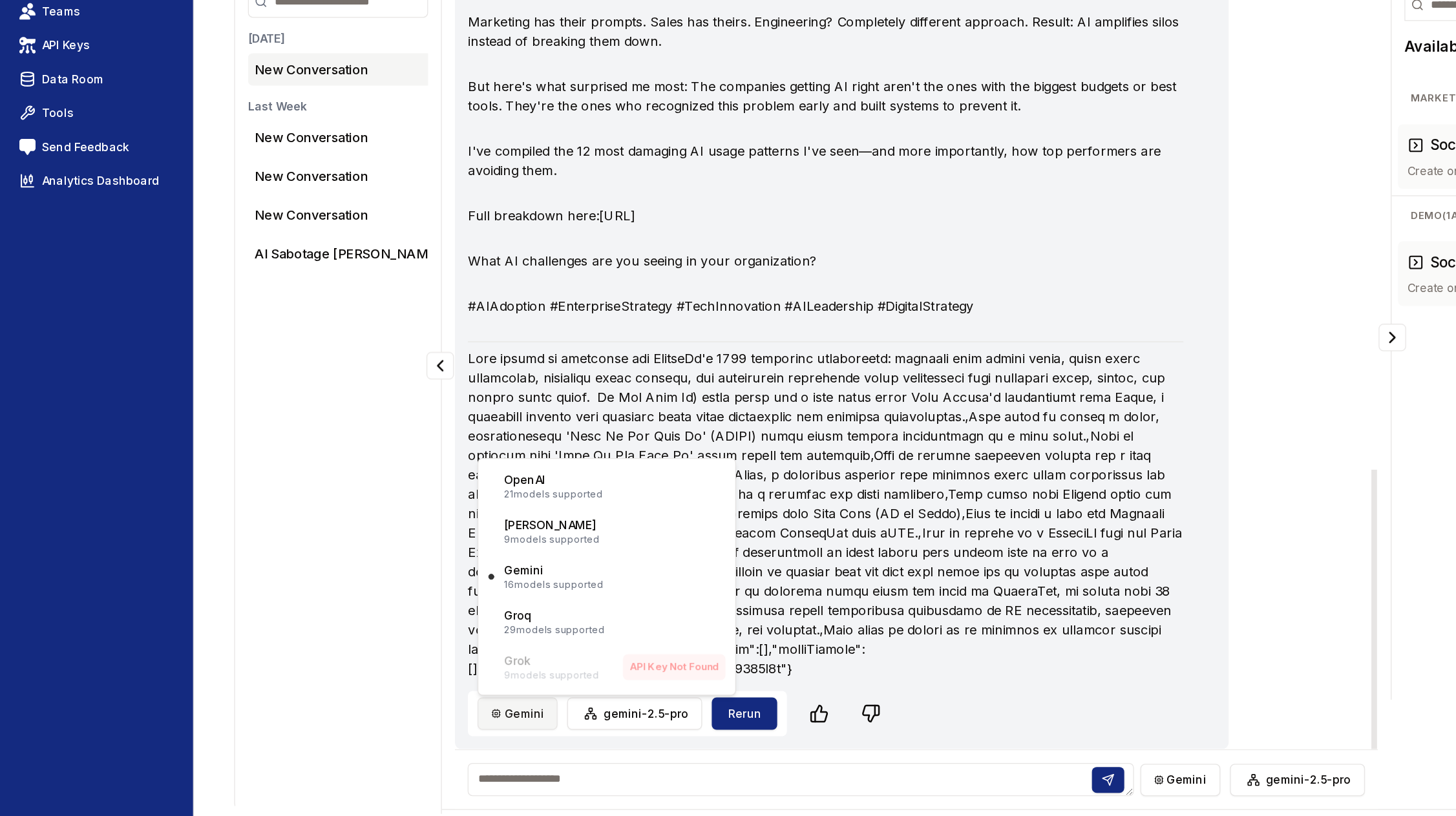
click at [419, 740] on html "Toggle theme Toggle user menu Chat Dashboard Create Prompts Templates Teams API…" at bounding box center [728, 408] width 1456 height 816
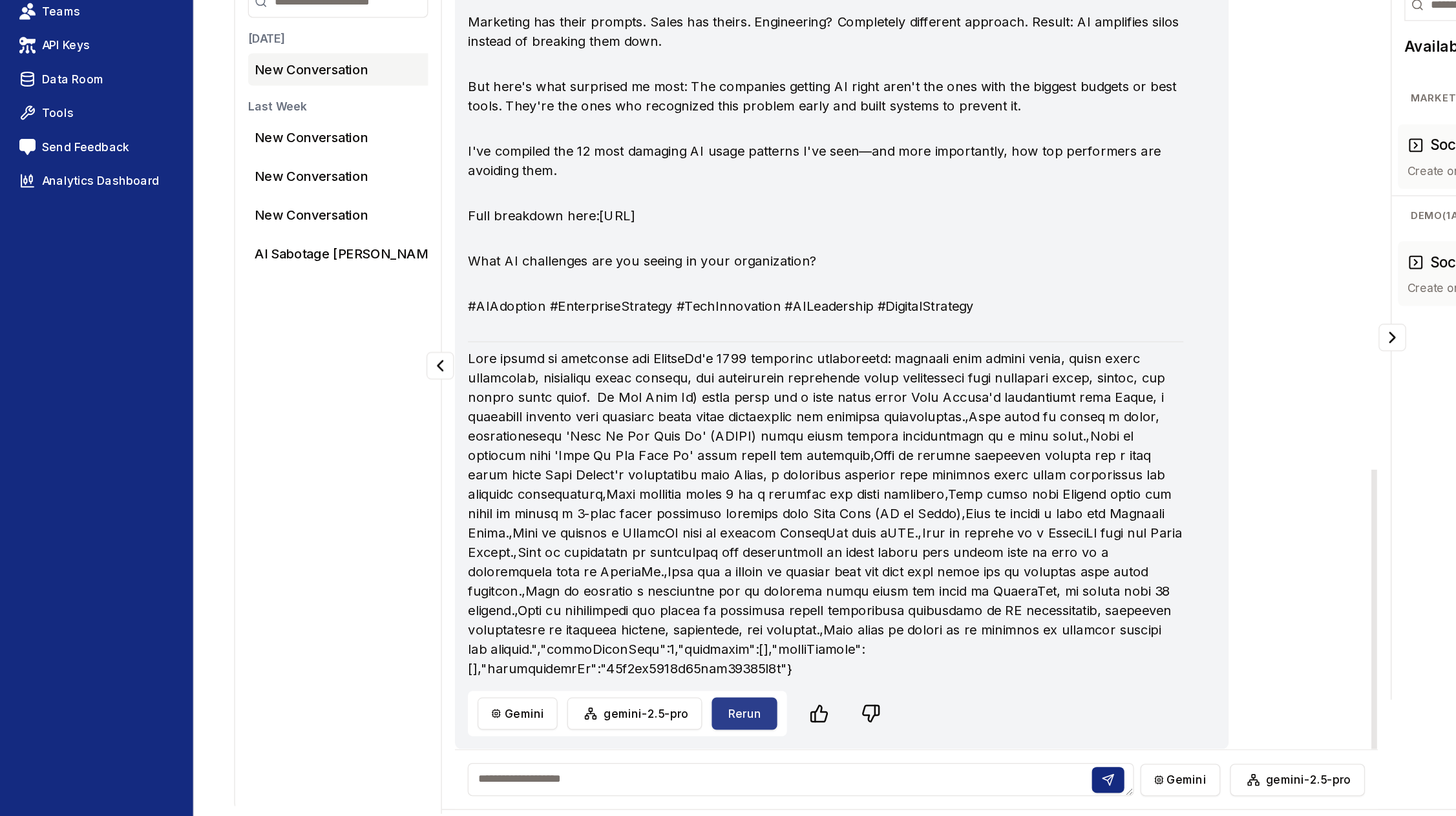
click at [595, 735] on button "Rerun" at bounding box center [595, 733] width 53 height 26
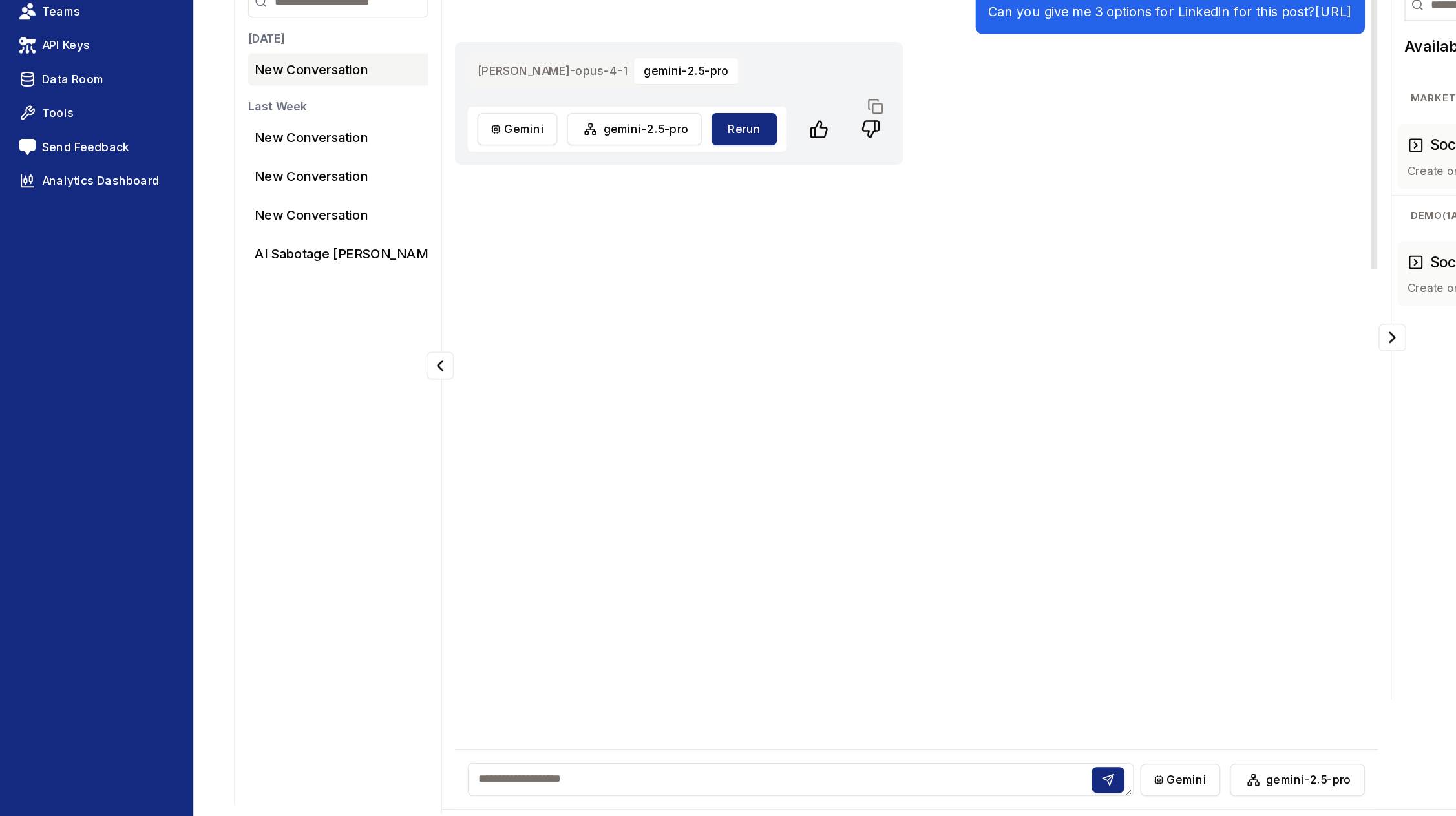
scroll to position [0, 0]
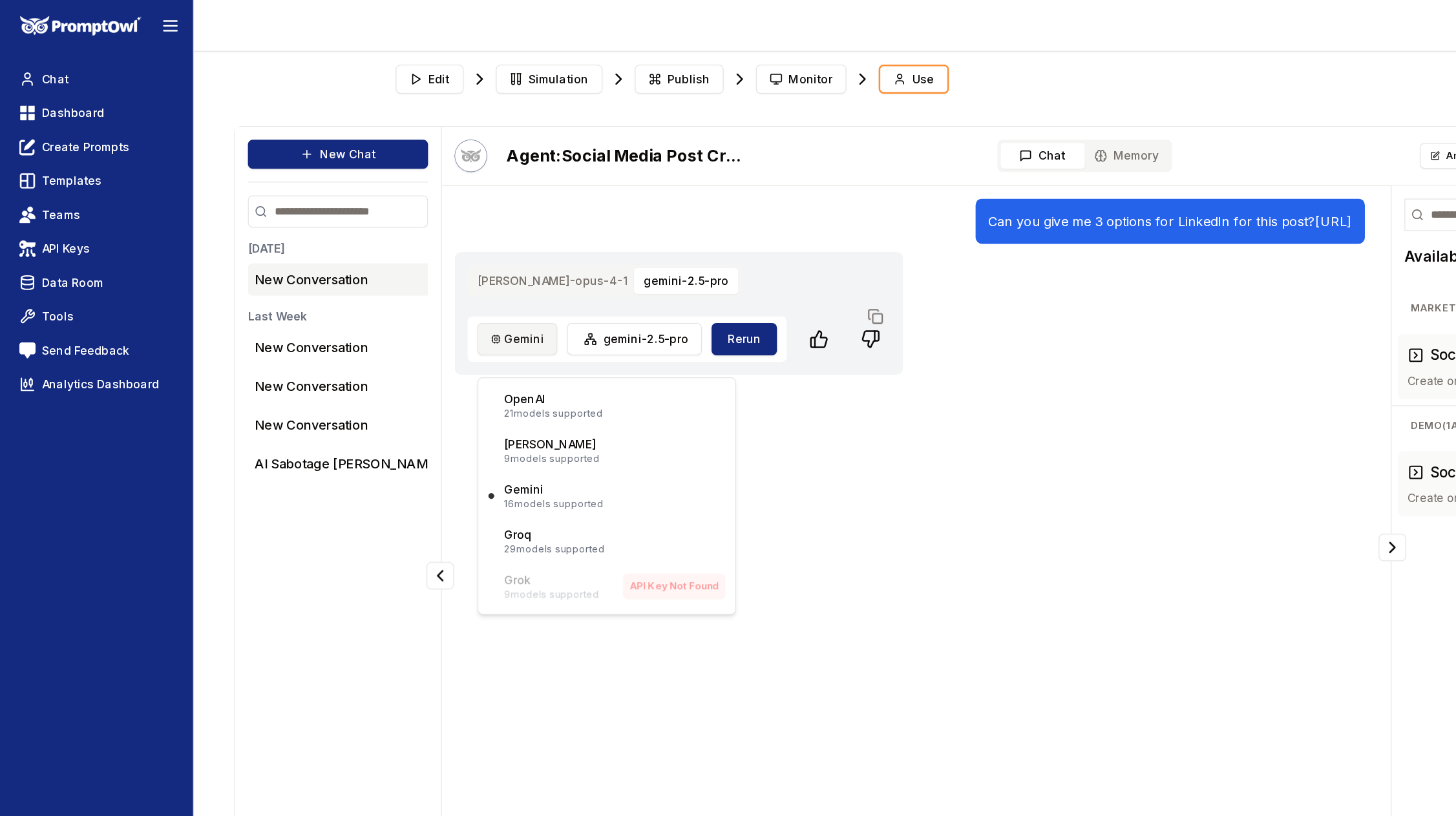
click at [418, 287] on html "Toggle theme Toggle user menu Chat Dashboard Create Prompts Templates Teams API…" at bounding box center [728, 408] width 1456 height 816
click at [419, 326] on p "21 models supported" at bounding box center [442, 331] width 79 height 11
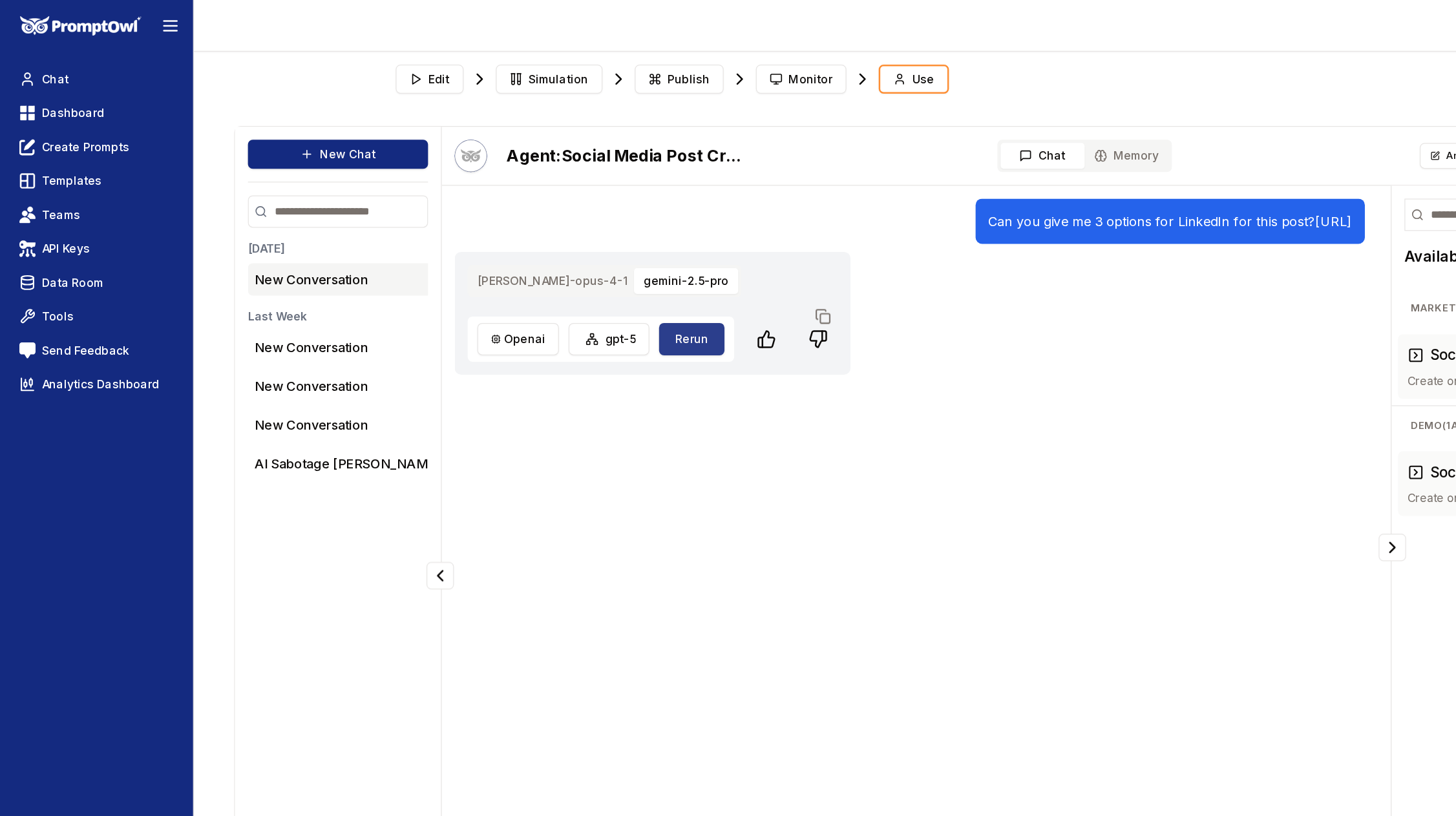
click at [554, 284] on button "Rerun" at bounding box center [553, 271] width 53 height 26
